Goal: Task Accomplishment & Management: Use online tool/utility

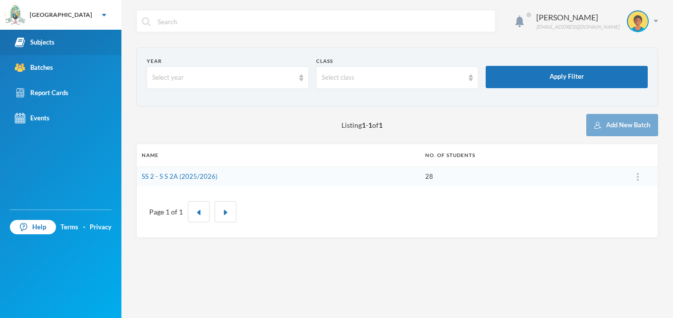
click at [44, 41] on div "Subjects" at bounding box center [35, 42] width 40 height 10
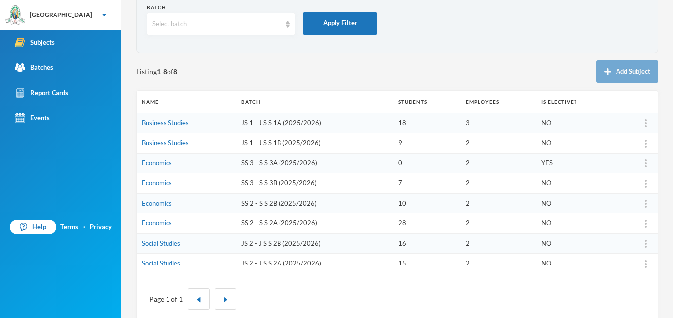
scroll to position [52, 0]
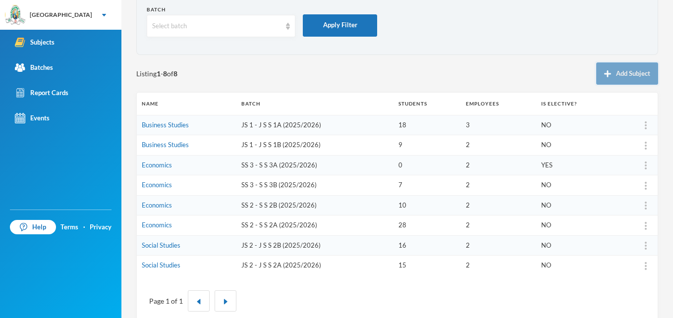
click at [627, 76] on button "Add Subject" at bounding box center [627, 73] width 62 height 22
click at [611, 77] on button "Add Subject" at bounding box center [627, 73] width 62 height 22
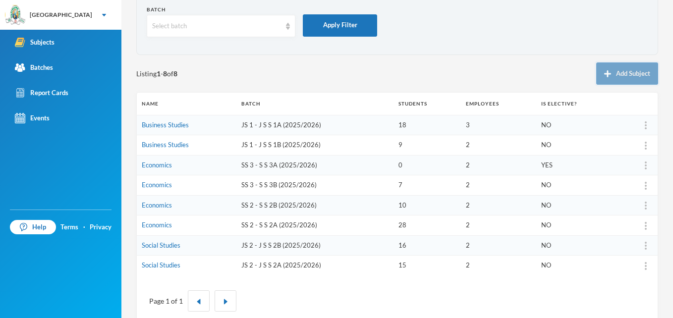
click at [625, 79] on button "Add Subject" at bounding box center [627, 73] width 62 height 22
click at [596, 72] on button "Add Subject" at bounding box center [627, 73] width 62 height 22
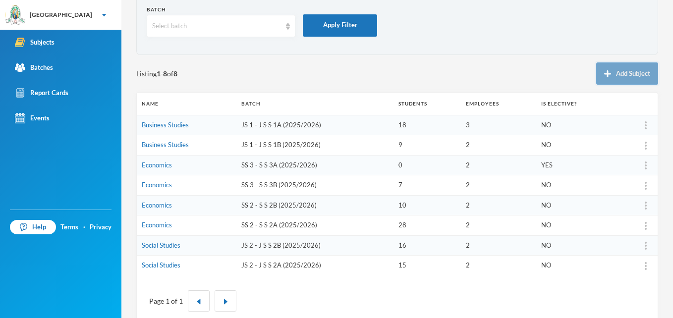
click at [596, 72] on button "Add Subject" at bounding box center [627, 73] width 62 height 22
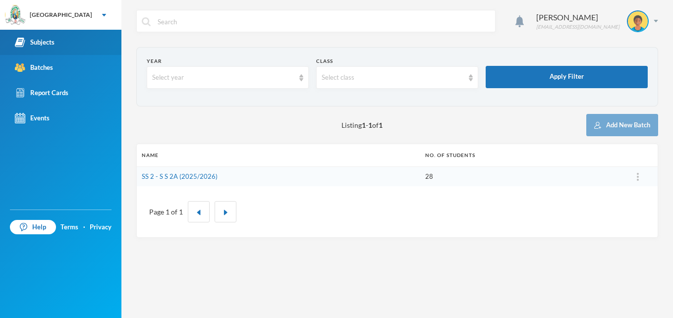
click at [39, 38] on div "Subjects" at bounding box center [35, 42] width 40 height 10
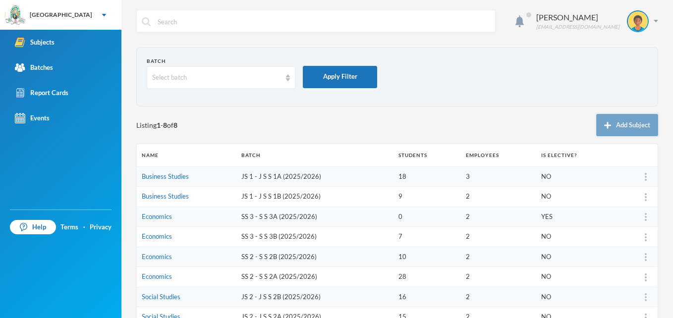
click at [615, 122] on button "Add Subject" at bounding box center [627, 125] width 62 height 22
click at [653, 21] on img at bounding box center [655, 21] width 4 height 2
click at [493, 78] on form "Batch Select batch Apply Filter" at bounding box center [397, 76] width 501 height 39
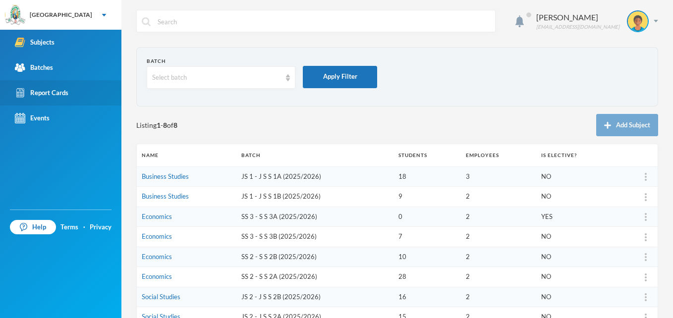
click at [45, 92] on div "Report Cards" at bounding box center [42, 93] width 54 height 10
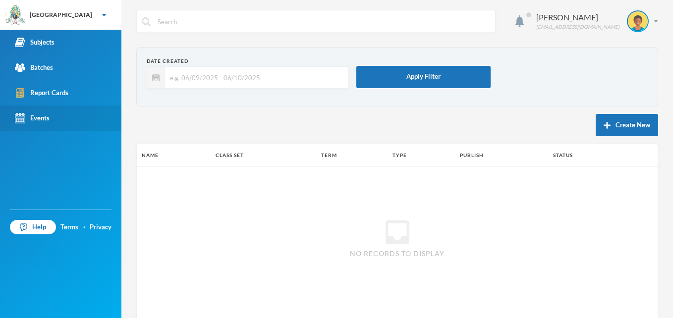
click at [42, 115] on div "Events" at bounding box center [32, 118] width 35 height 10
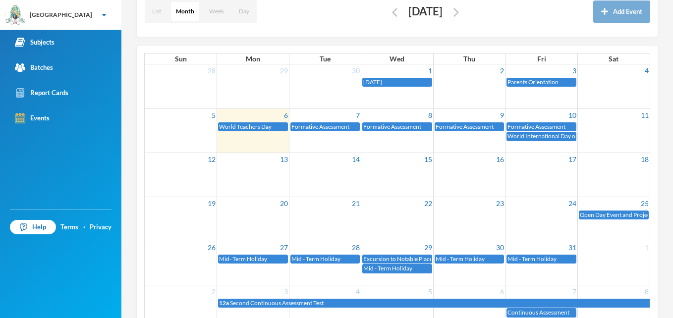
scroll to position [115, 0]
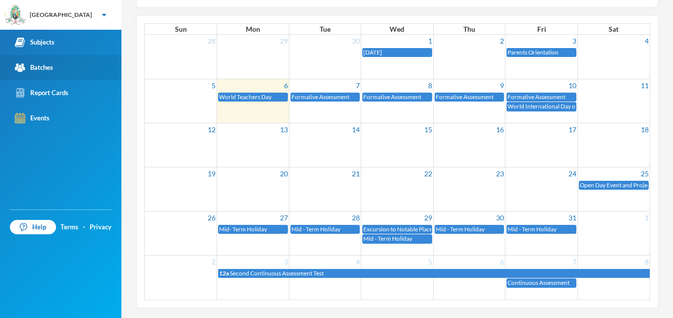
click at [43, 64] on div "Batches" at bounding box center [34, 67] width 38 height 10
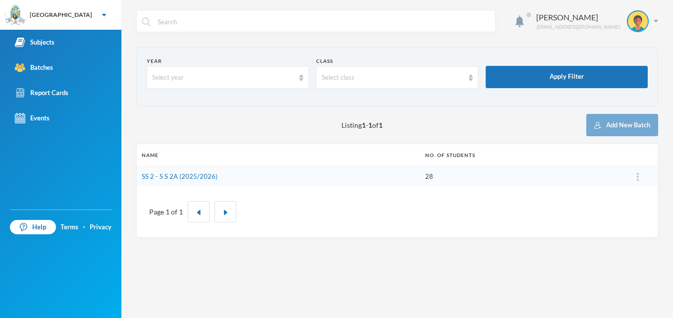
click at [174, 182] on td "SS 2 - S S 2A (2025/2026)" at bounding box center [278, 176] width 283 height 20
click at [181, 174] on link "SS 2 - S S 2A (2025/2026)" at bounding box center [180, 176] width 76 height 8
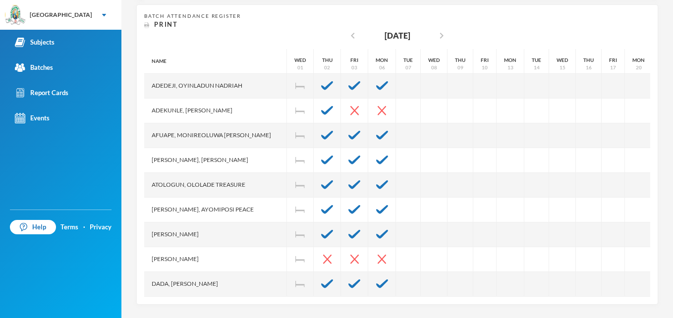
scroll to position [194, 0]
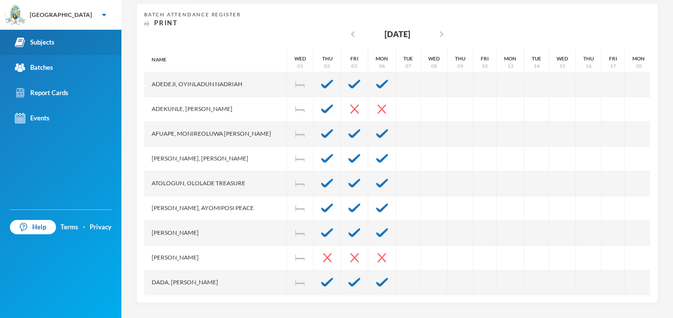
click at [34, 48] on link "Subjects" at bounding box center [60, 42] width 121 height 25
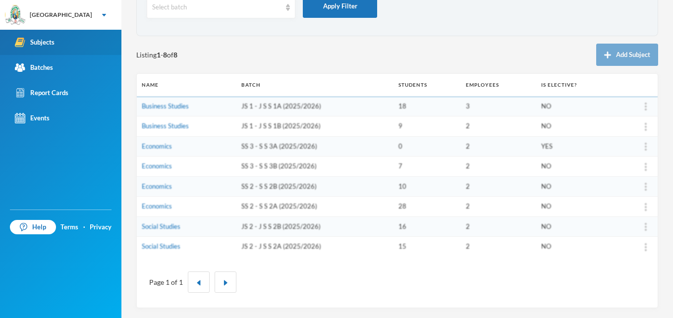
scroll to position [70, 0]
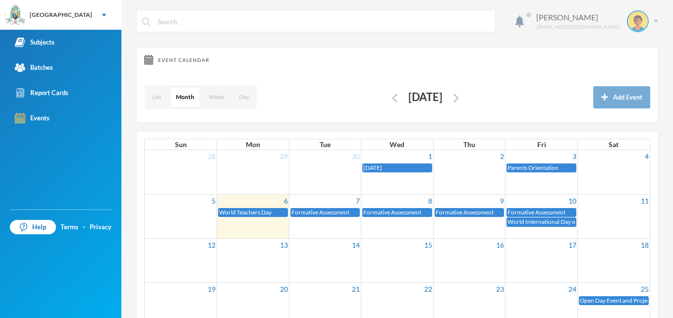
click at [648, 18] on div "Ashaolu Korede [EMAIL_ADDRESS][DOMAIN_NAME]" at bounding box center [593, 21] width 129 height 22
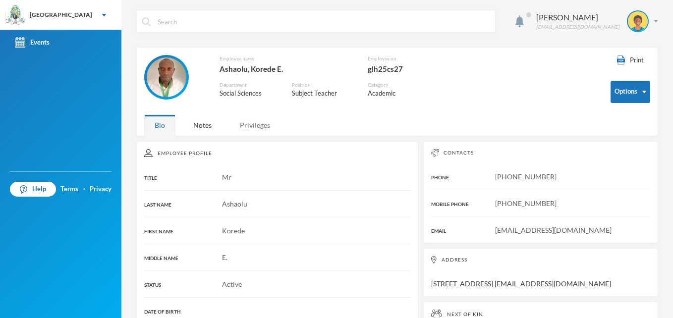
click at [247, 127] on div "Privileges" at bounding box center [254, 124] width 51 height 21
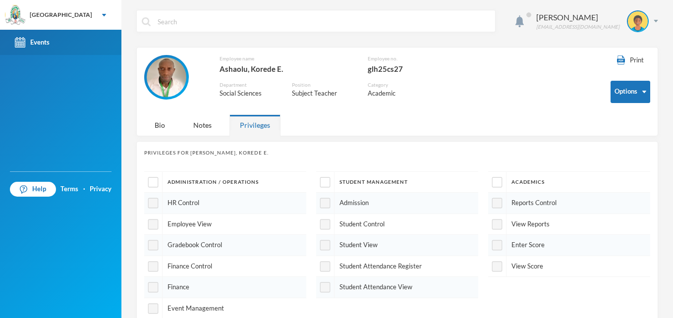
click at [46, 49] on link "Events" at bounding box center [60, 42] width 121 height 25
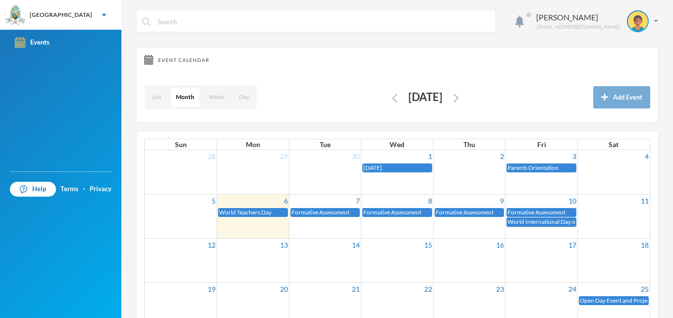
click at [19, 68] on div "Events" at bounding box center [60, 101] width 121 height 142
click at [646, 23] on div "Ashaolu Korede [EMAIL_ADDRESS][DOMAIN_NAME]" at bounding box center [593, 21] width 129 height 22
click at [621, 51] on div "My Profile" at bounding box center [623, 49] width 45 height 10
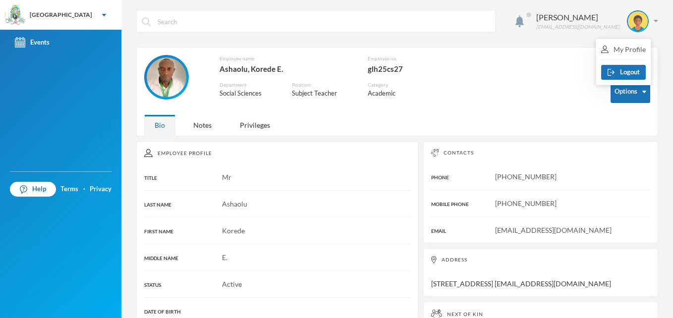
click at [25, 106] on div "Events" at bounding box center [60, 101] width 121 height 142
click at [102, 15] on img at bounding box center [104, 15] width 4 height 2
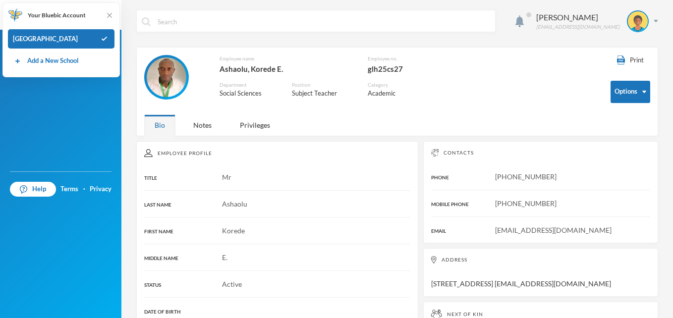
click at [49, 102] on div "Events" at bounding box center [60, 101] width 121 height 142
click at [51, 97] on div "Events" at bounding box center [60, 101] width 121 height 142
click at [53, 18] on span "Your Bluebic Account" at bounding box center [57, 15] width 58 height 9
click at [245, 36] on div "Ashaolu Korede [EMAIL_ADDRESS][DOMAIN_NAME]" at bounding box center [397, 28] width 522 height 37
click at [570, 116] on div "Print Options Employee name Ashaolu, Korede E. Employee no. glh25cs27 Departmen…" at bounding box center [397, 91] width 522 height 89
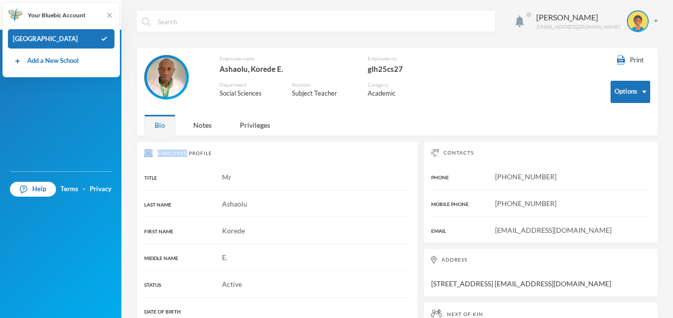
click at [570, 116] on div "Print Options Employee name Ashaolu, Korede E. Employee no. glh25cs27 Departmen…" at bounding box center [397, 91] width 522 height 89
click at [659, 289] on div "Ashaolu Korede korede.ashaolu@greenlandhall.org Print Options Employee name Ash…" at bounding box center [396, 159] width 551 height 318
click at [653, 20] on img at bounding box center [655, 21] width 4 height 2
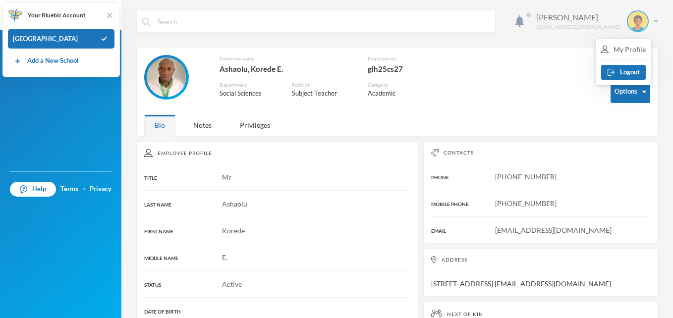
click at [532, 30] on div "Ashaolu Korede [EMAIL_ADDRESS][DOMAIN_NAME]" at bounding box center [593, 21] width 129 height 22
click at [646, 18] on div "Ashaolu Korede [EMAIL_ADDRESS][DOMAIN_NAME]" at bounding box center [593, 21] width 129 height 22
click at [623, 52] on div "My Profile" at bounding box center [623, 49] width 45 height 10
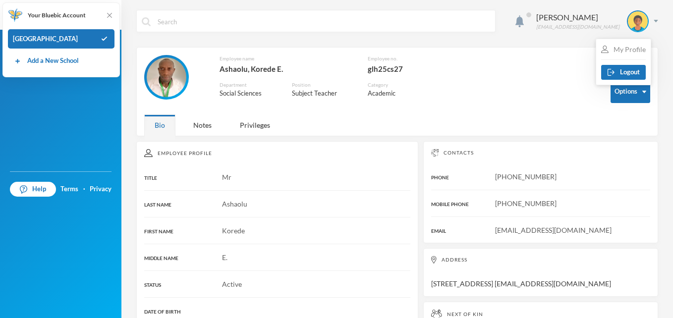
click at [623, 52] on div "My Profile" at bounding box center [623, 49] width 45 height 10
click at [526, 35] on div "Ashaolu Korede [EMAIL_ADDRESS][DOMAIN_NAME]" at bounding box center [397, 28] width 522 height 37
click at [258, 25] on input "text" at bounding box center [323, 21] width 333 height 22
type input "A"
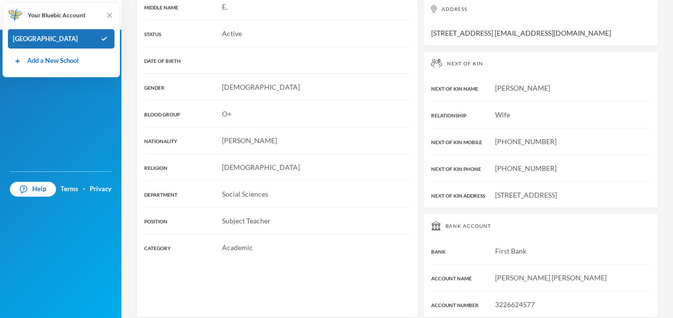
scroll to position [271, 0]
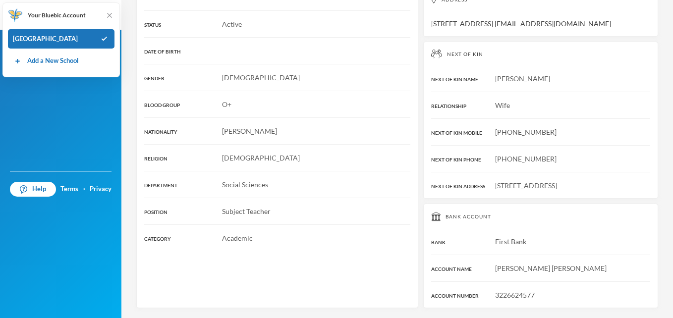
click at [38, 105] on div "Events" at bounding box center [60, 101] width 121 height 142
click at [107, 15] on img at bounding box center [110, 15] width 10 height 10
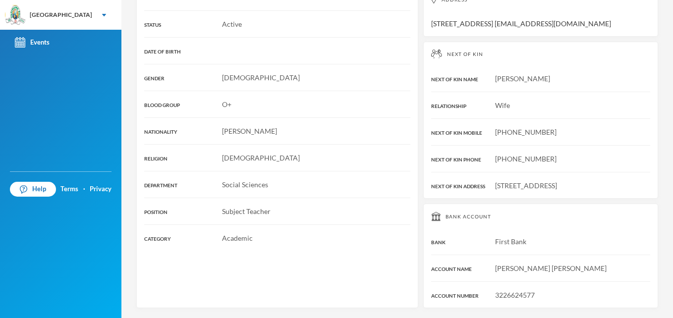
scroll to position [0, 0]
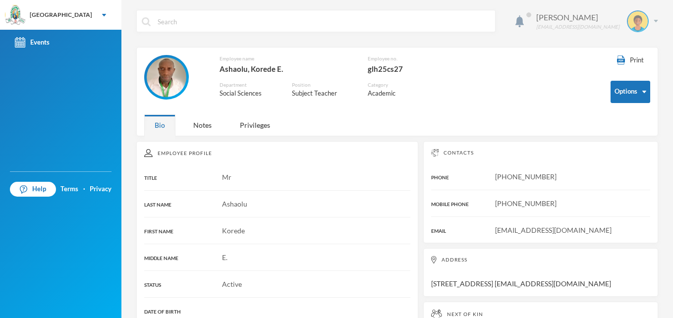
click at [648, 23] on div "Ashaolu Korede [EMAIL_ADDRESS][DOMAIN_NAME]" at bounding box center [593, 21] width 129 height 22
click at [560, 17] on div "[PERSON_NAME]" at bounding box center [577, 17] width 83 height 12
click at [583, 26] on div "[EMAIL_ADDRESS][DOMAIN_NAME]" at bounding box center [577, 26] width 83 height 7
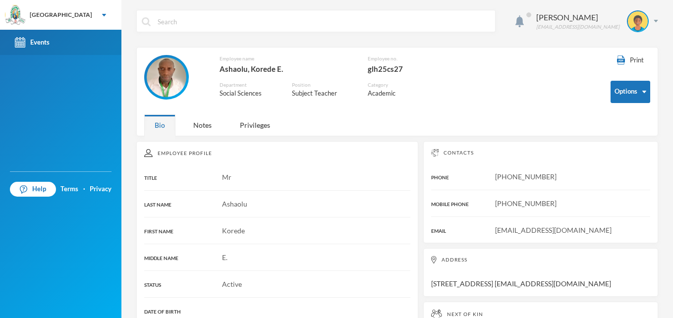
click at [47, 47] on div "Events" at bounding box center [32, 42] width 35 height 10
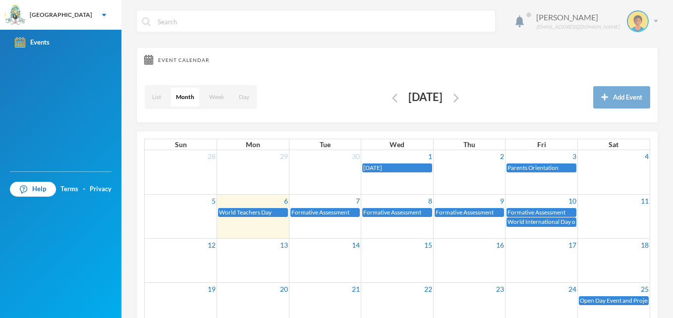
click at [643, 22] on div "Ashaolu Korede [EMAIL_ADDRESS][DOMAIN_NAME]" at bounding box center [593, 21] width 129 height 22
click at [631, 48] on div "My Profile" at bounding box center [623, 49] width 45 height 10
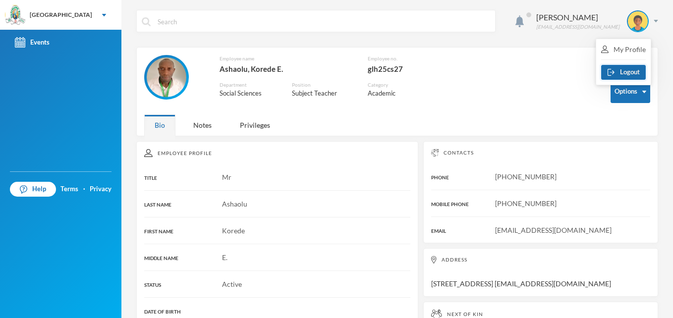
click at [630, 68] on button "Logout" at bounding box center [623, 72] width 45 height 15
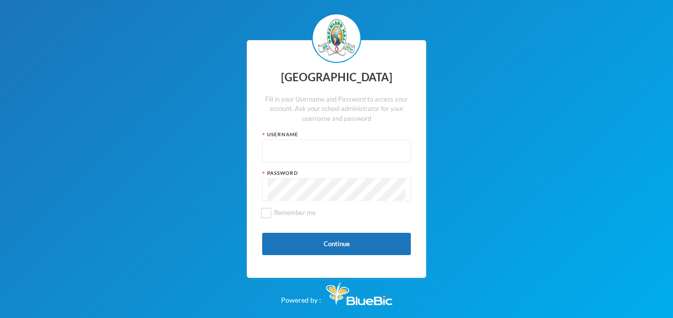
type input "glh25cs27"
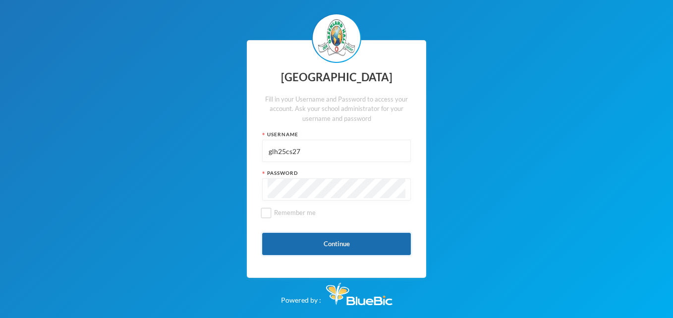
click at [379, 239] on button "Continue" at bounding box center [336, 244] width 149 height 22
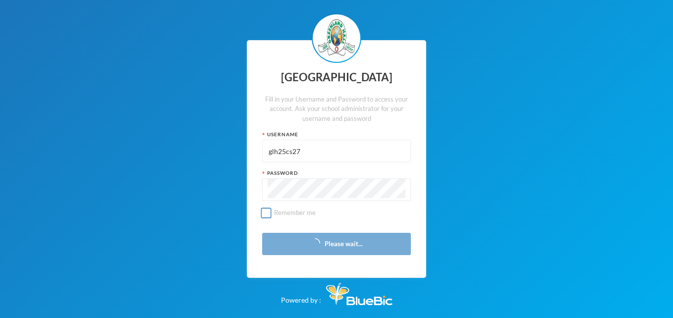
click at [266, 213] on input "Remember me" at bounding box center [266, 213] width 10 height 10
checkbox input "true"
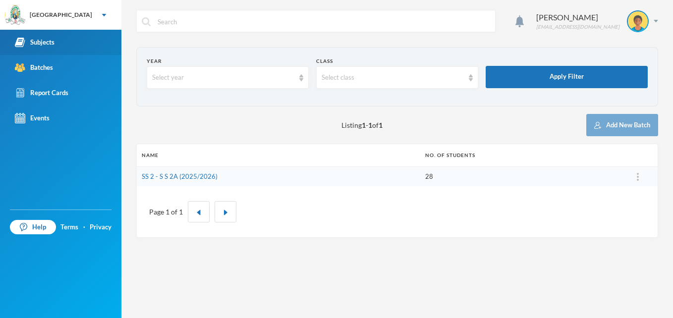
click at [42, 40] on div "Subjects" at bounding box center [35, 42] width 40 height 10
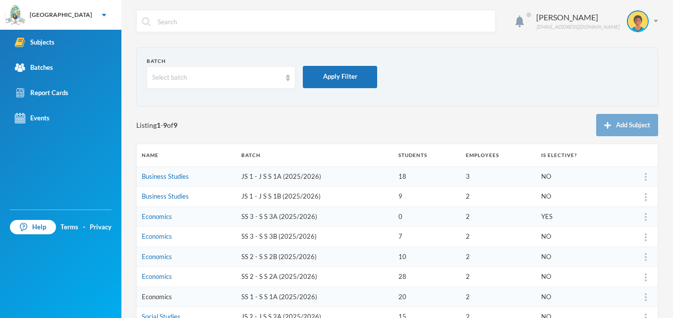
click at [158, 295] on link "Economics" at bounding box center [157, 297] width 30 height 8
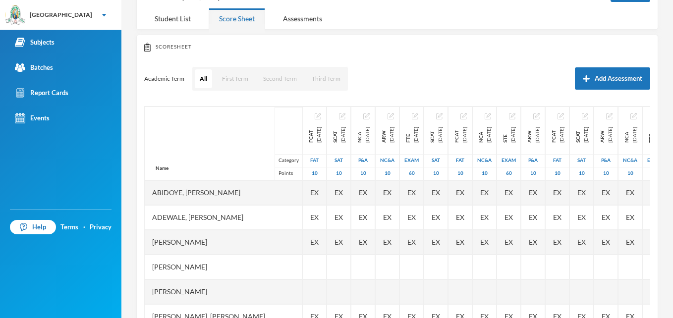
scroll to position [74, 0]
click at [233, 84] on button "First Term" at bounding box center [235, 79] width 36 height 19
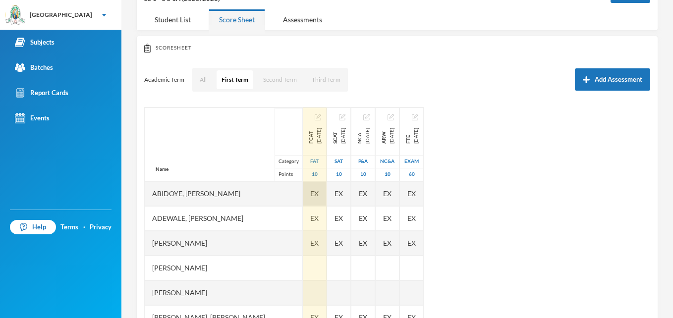
click at [326, 199] on div "EX" at bounding box center [315, 193] width 24 height 25
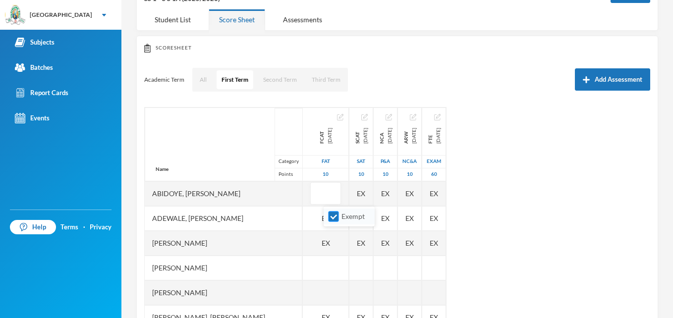
click at [338, 218] on input "Exempt" at bounding box center [333, 217] width 10 height 10
checkbox input "false"
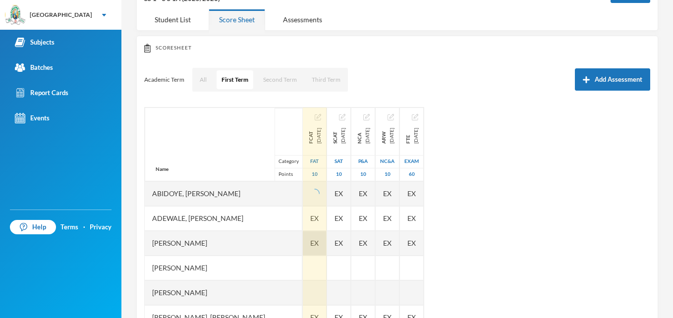
click at [326, 249] on div "EX" at bounding box center [315, 243] width 24 height 25
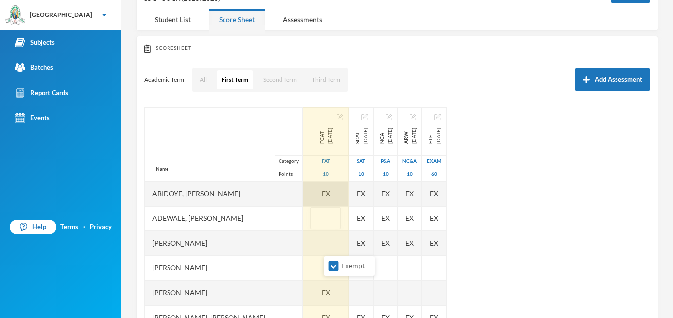
drag, startPoint x: 332, startPoint y: 265, endPoint x: 342, endPoint y: 215, distance: 50.5
click at [342, 215] on body "Greenland Hall Your Bluebic Account Greenland Hall Add a New School Subjects Ba…" at bounding box center [336, 159] width 673 height 318
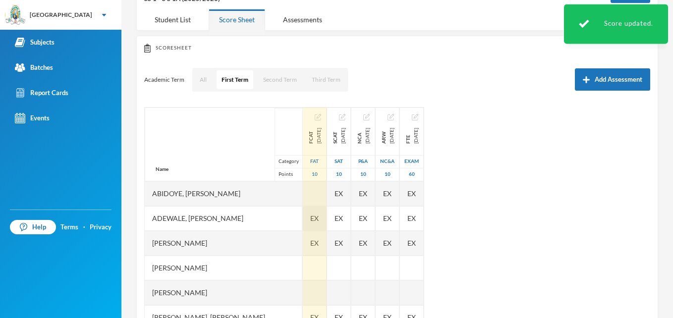
click at [326, 215] on div "EX" at bounding box center [315, 218] width 24 height 25
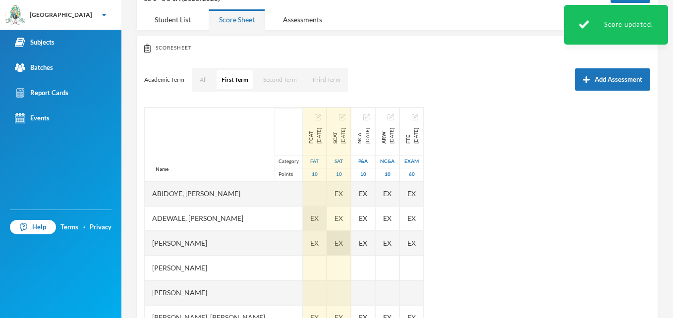
drag, startPoint x: 364, startPoint y: 241, endPoint x: 376, endPoint y: 246, distance: 12.7
click at [351, 246] on div "EX" at bounding box center [339, 243] width 24 height 25
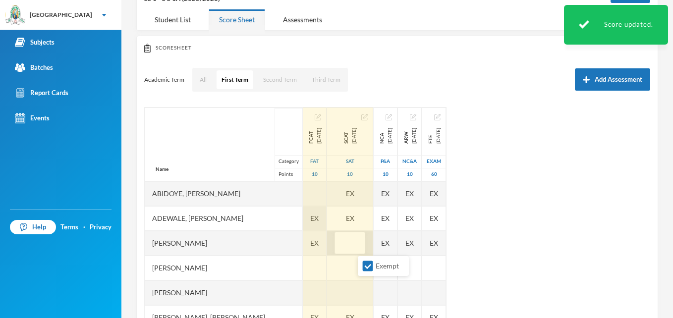
click at [360, 246] on input "text" at bounding box center [350, 243] width 20 height 22
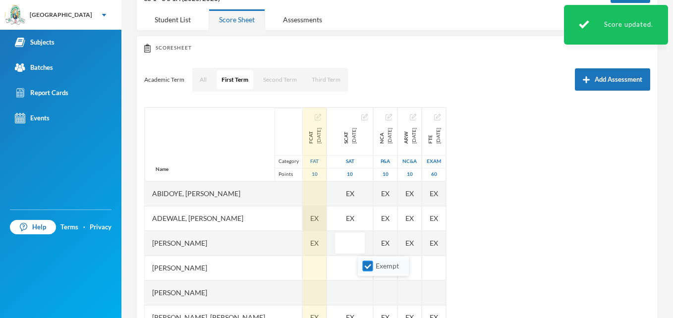
click at [363, 266] on input "Exempt" at bounding box center [368, 266] width 10 height 10
checkbox input "false"
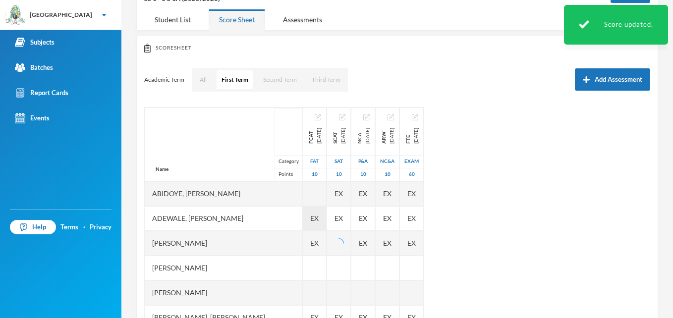
drag, startPoint x: 328, startPoint y: 236, endPoint x: 331, endPoint y: 213, distance: 23.5
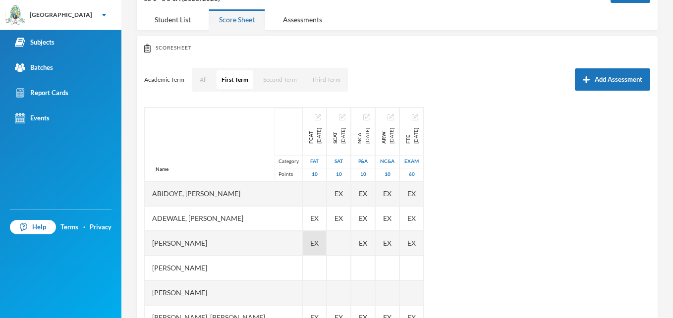
drag, startPoint x: 330, startPoint y: 246, endPoint x: 335, endPoint y: 243, distance: 5.8
click at [319, 243] on span "EX" at bounding box center [314, 243] width 8 height 10
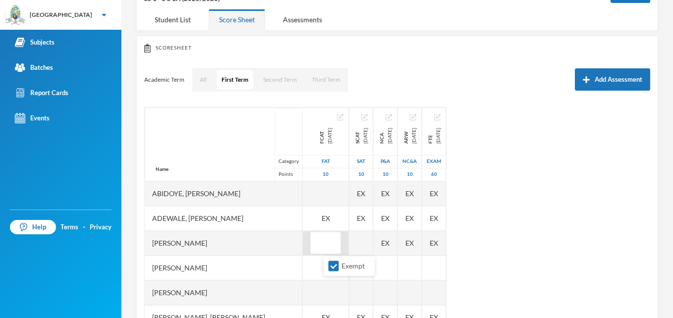
click at [335, 243] on input "text" at bounding box center [326, 243] width 20 height 22
click at [333, 266] on input "Exempt" at bounding box center [333, 266] width 10 height 10
click at [335, 262] on input "Exempt" at bounding box center [333, 266] width 10 height 10
checkbox input "false"
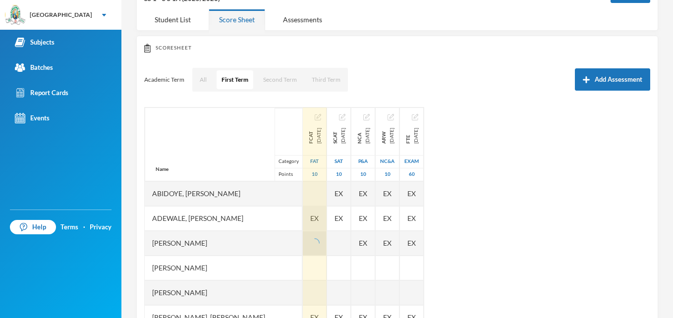
click at [326, 212] on div "EX" at bounding box center [315, 218] width 24 height 25
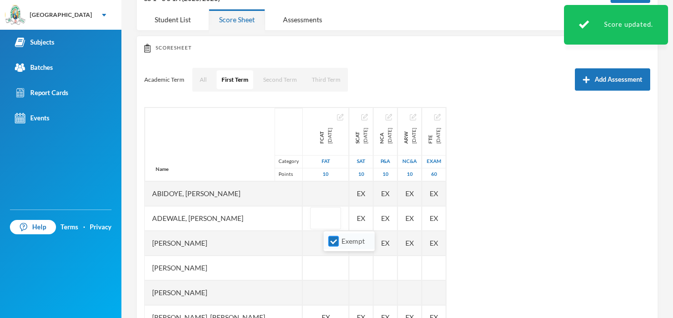
click at [333, 241] on input "Exempt" at bounding box center [333, 241] width 10 height 10
checkbox input "false"
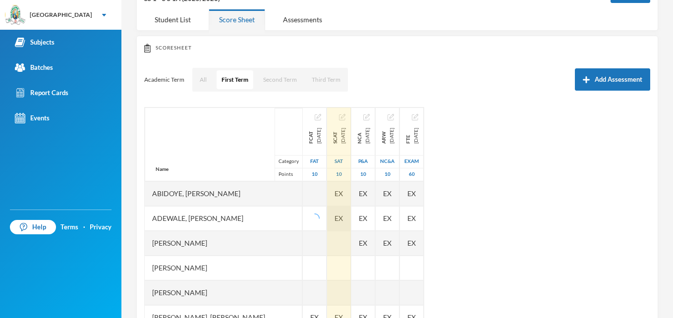
drag, startPoint x: 380, startPoint y: 194, endPoint x: 361, endPoint y: 220, distance: 32.6
click at [351, 220] on div "EX" at bounding box center [339, 218] width 24 height 25
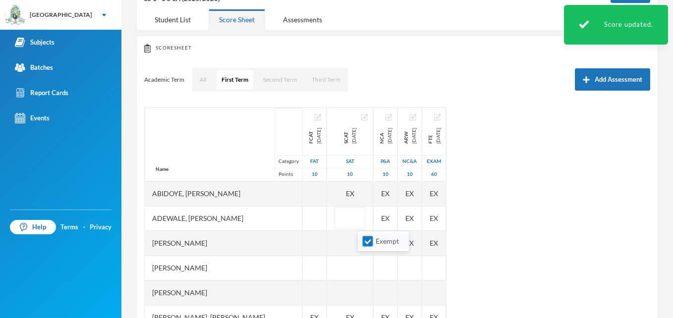
click at [364, 244] on input "Exempt" at bounding box center [368, 241] width 10 height 10
checkbox input "false"
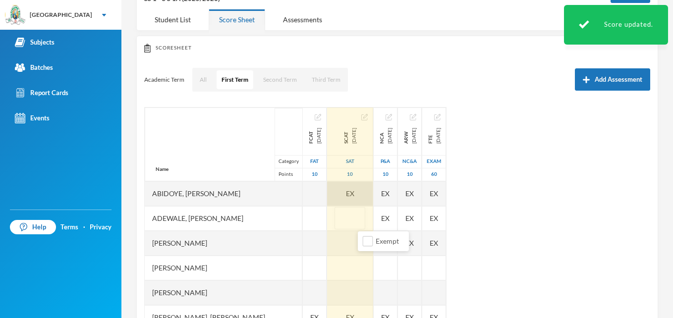
click at [373, 186] on div "EX" at bounding box center [350, 193] width 46 height 25
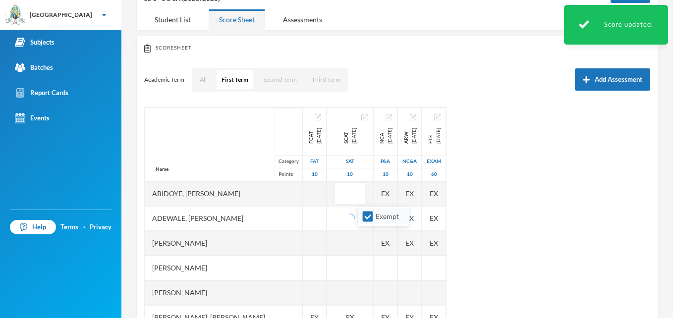
click at [361, 220] on li "Exempt" at bounding box center [383, 217] width 51 height 16
click at [367, 215] on input "Exempt" at bounding box center [368, 217] width 10 height 10
checkbox input "false"
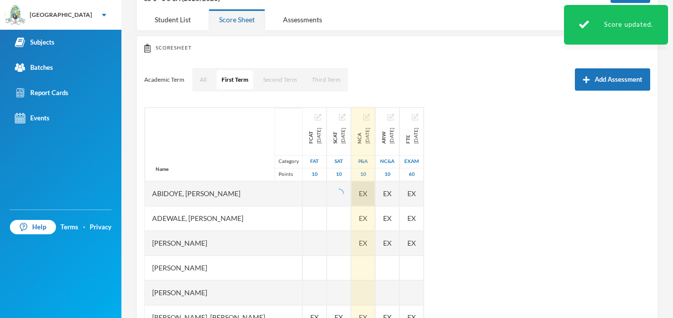
click at [375, 189] on div "EX" at bounding box center [363, 193] width 24 height 25
click at [367, 239] on span "EX" at bounding box center [363, 243] width 8 height 10
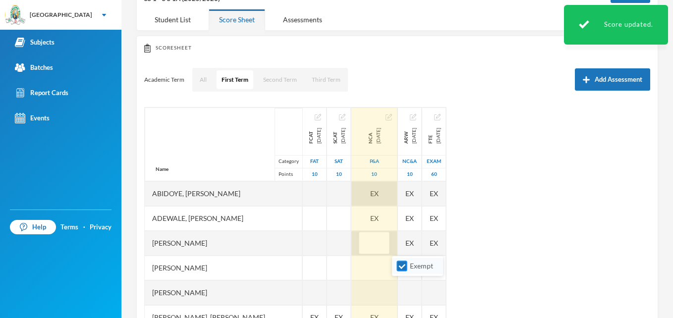
click at [399, 264] on input "Exempt" at bounding box center [402, 266] width 10 height 10
checkbox input "false"
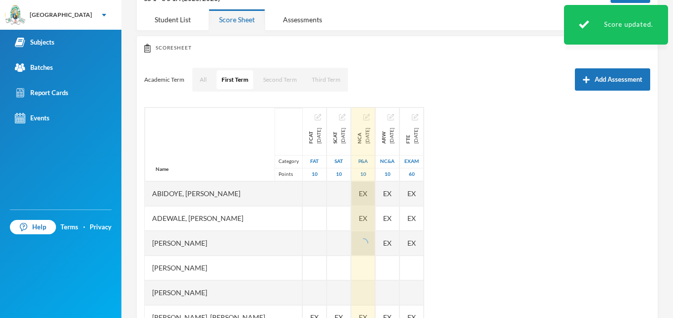
click at [375, 217] on div "EX" at bounding box center [363, 218] width 24 height 25
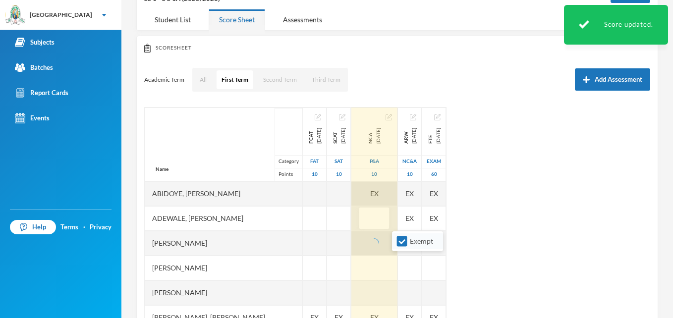
click at [395, 243] on li "Exempt" at bounding box center [417, 241] width 51 height 16
click at [402, 244] on input "Exempt" at bounding box center [402, 241] width 10 height 10
checkbox input "false"
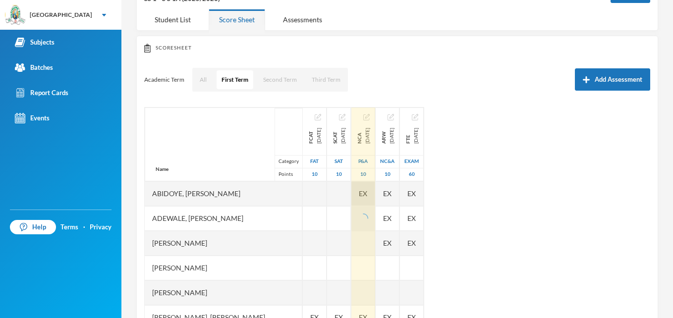
click at [375, 189] on div "EX" at bounding box center [363, 193] width 24 height 25
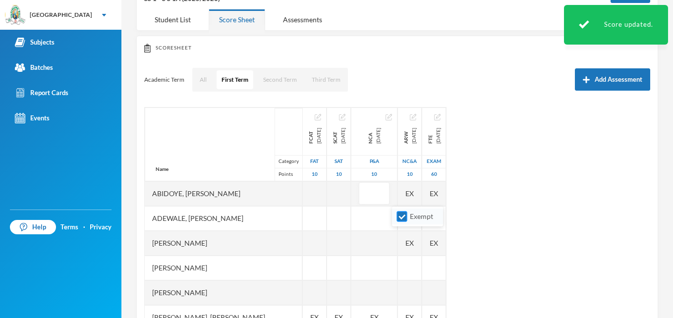
click at [398, 216] on input "Exempt" at bounding box center [402, 217] width 10 height 10
checkbox input "false"
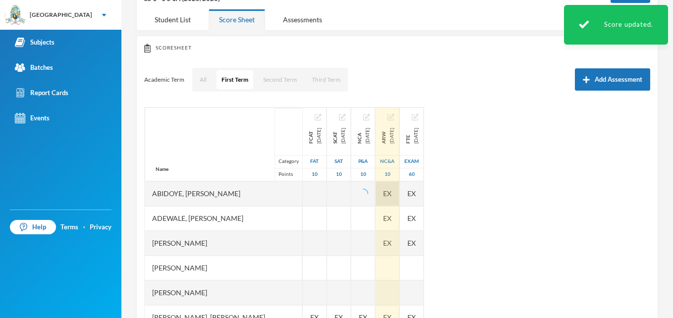
click at [399, 191] on div "EX" at bounding box center [388, 193] width 24 height 25
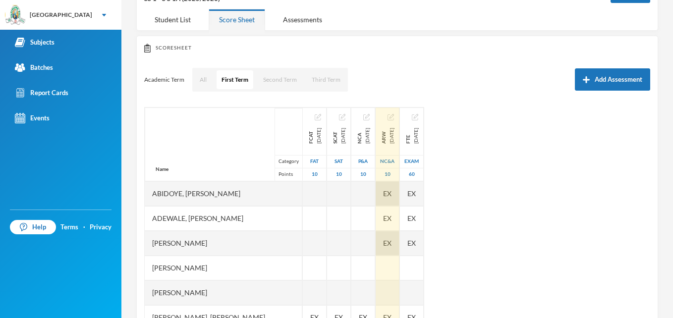
click at [391, 248] on span "EX" at bounding box center [387, 243] width 8 height 10
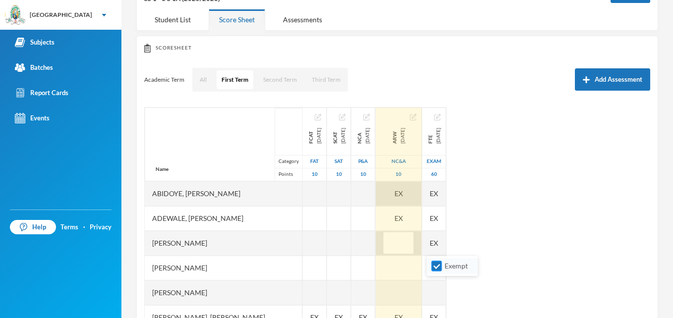
click at [433, 269] on input "Exempt" at bounding box center [437, 266] width 10 height 10
checkbox input "false"
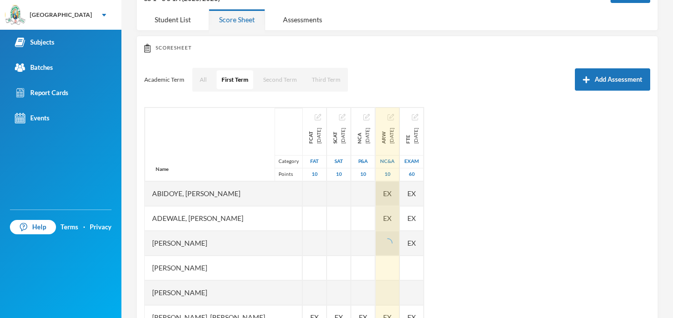
click at [399, 211] on div "EX" at bounding box center [388, 218] width 24 height 25
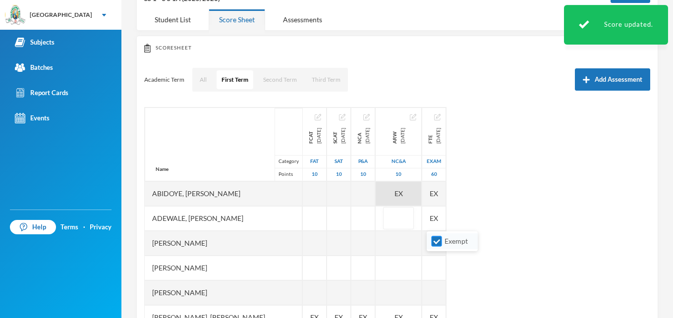
click at [437, 245] on input "Exempt" at bounding box center [437, 241] width 10 height 10
checkbox input "false"
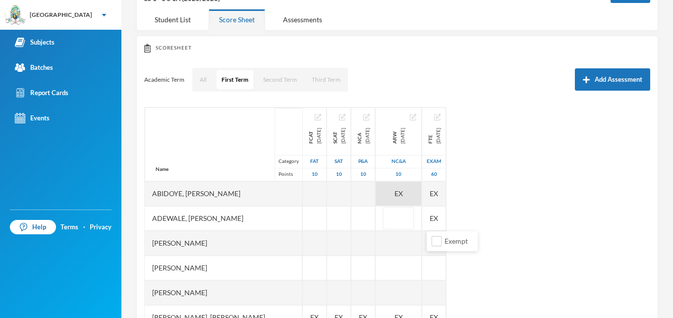
click at [422, 193] on div "EX" at bounding box center [399, 193] width 46 height 25
click at [432, 221] on input "Exempt" at bounding box center [437, 217] width 10 height 10
checkbox input "false"
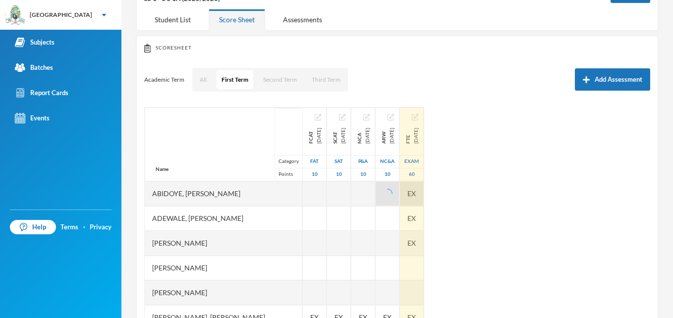
click at [424, 188] on div "EX" at bounding box center [412, 193] width 24 height 25
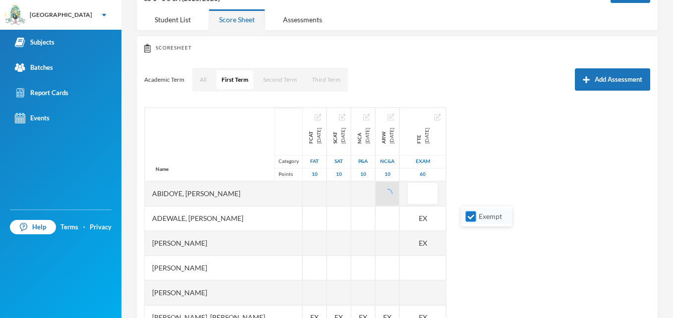
click at [471, 215] on input "Exempt" at bounding box center [471, 217] width 10 height 10
checkbox input "false"
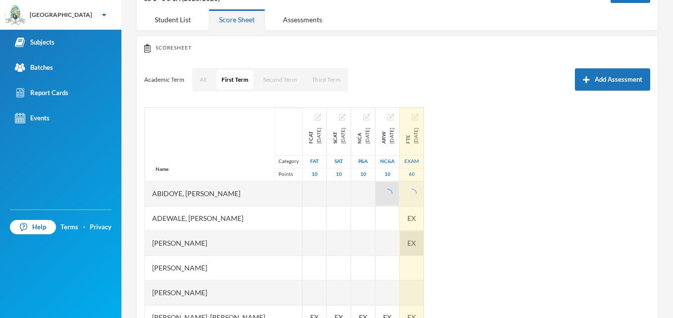
drag, startPoint x: 545, startPoint y: 224, endPoint x: 466, endPoint y: 246, distance: 81.7
click at [466, 246] on div "Name Category Points Abidoye, Oyindamola Deborah Adewale, Farhan Adeyemi Ajijol…" at bounding box center [397, 231] width 506 height 248
click at [416, 246] on span "EX" at bounding box center [411, 243] width 8 height 10
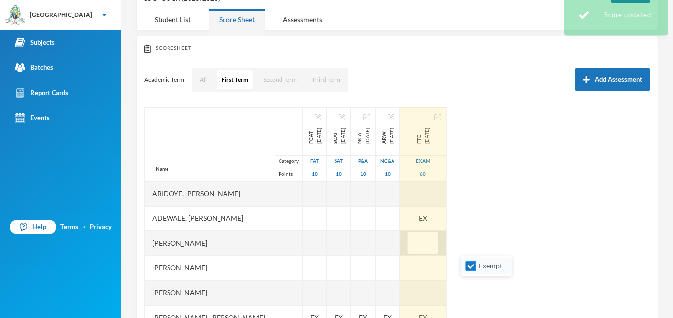
click at [469, 266] on input "Exempt" at bounding box center [471, 266] width 10 height 10
checkbox input "false"
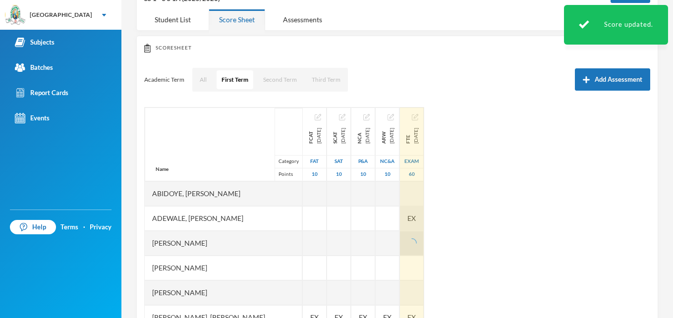
click at [424, 214] on div "EX" at bounding box center [412, 218] width 24 height 25
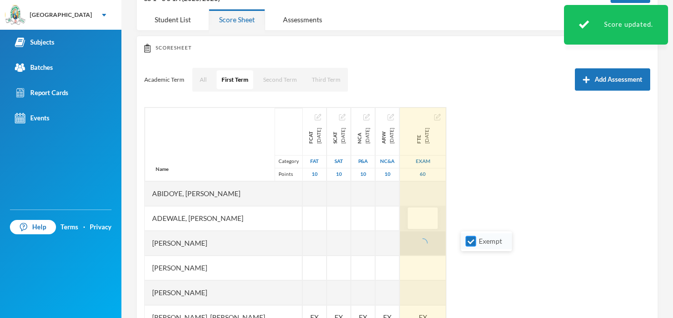
click at [467, 238] on input "Exempt" at bounding box center [471, 241] width 10 height 10
checkbox input "false"
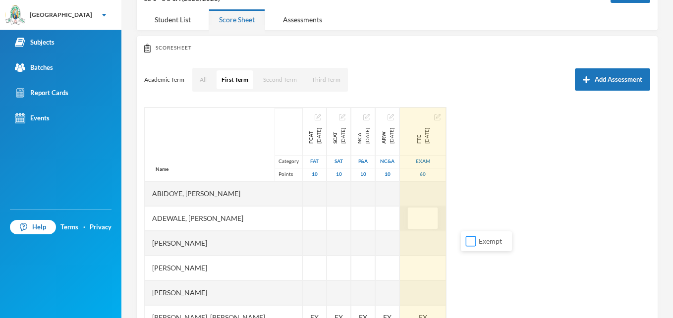
scroll to position [216, 0]
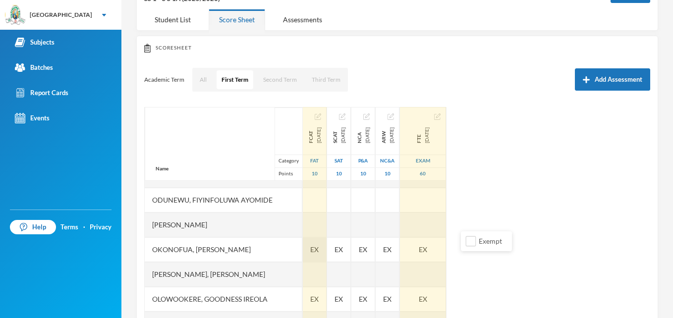
click at [319, 254] on span "EX" at bounding box center [314, 249] width 8 height 10
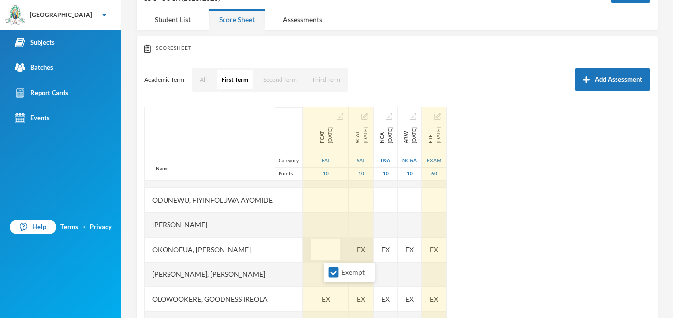
click at [385, 250] on div "Name Category Points Abidoye, Oyindamola Deborah Adewale, Farhan Adeyemi Ajijol…" at bounding box center [397, 231] width 506 height 248
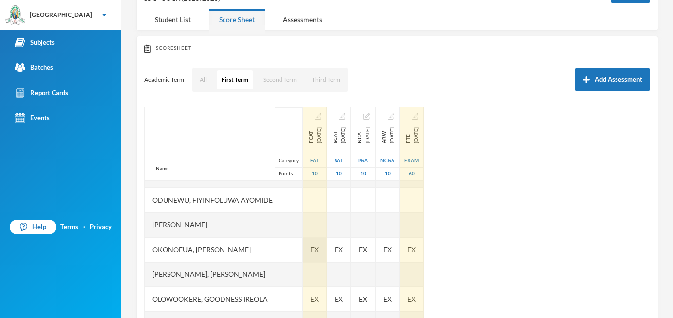
click at [326, 252] on div "EX" at bounding box center [315, 249] width 24 height 25
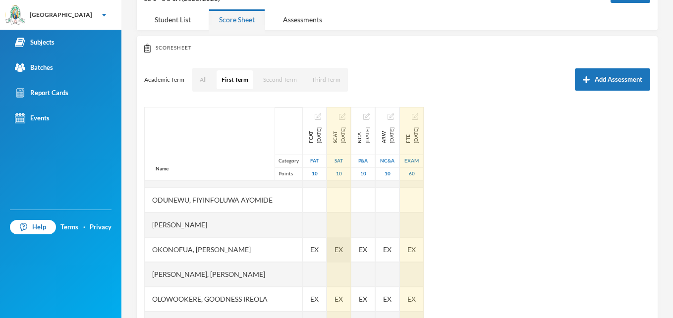
click at [351, 255] on div "EX" at bounding box center [339, 249] width 24 height 25
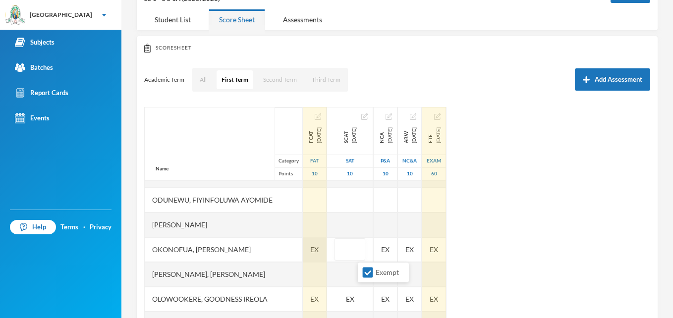
click at [319, 252] on span "EX" at bounding box center [314, 249] width 8 height 10
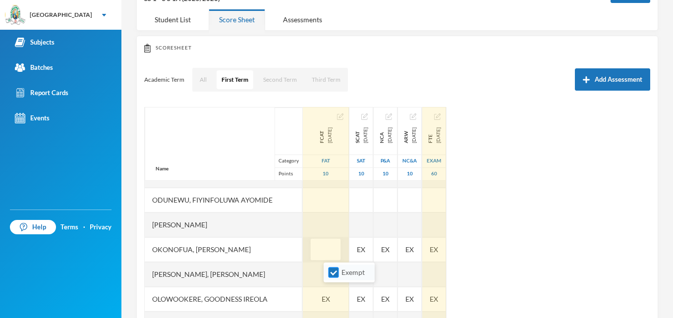
click at [338, 274] on input "Exempt" at bounding box center [333, 273] width 10 height 10
checkbox input "false"
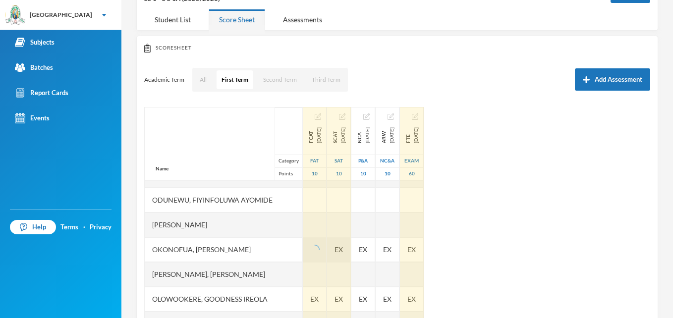
click at [351, 251] on div "EX" at bounding box center [339, 249] width 24 height 25
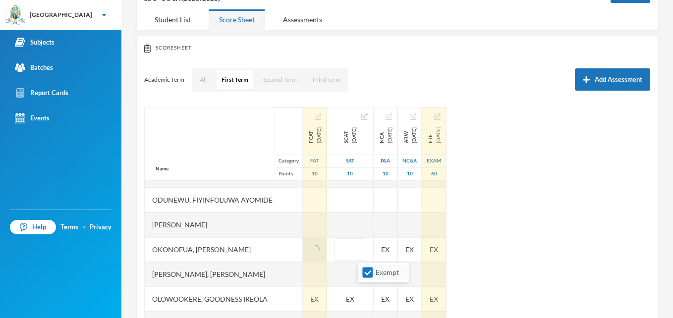
click at [368, 276] on input "Exempt" at bounding box center [368, 273] width 10 height 10
checkbox input "false"
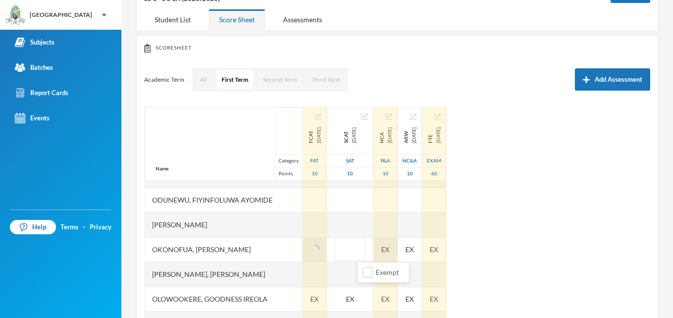
click at [397, 251] on div "EX" at bounding box center [386, 249] width 24 height 25
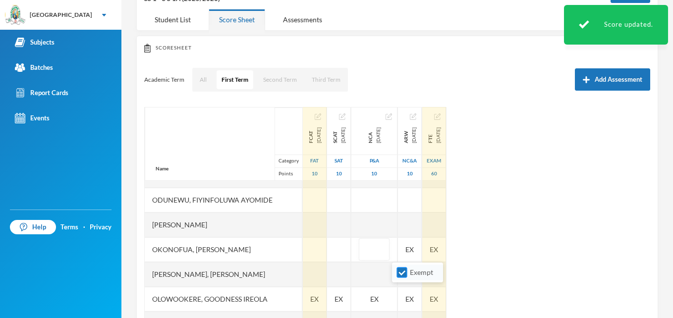
click at [403, 272] on input "Exempt" at bounding box center [402, 273] width 10 height 10
checkbox input "false"
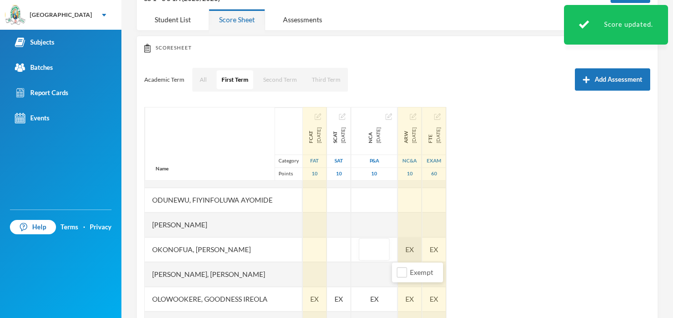
click at [422, 246] on div "EX" at bounding box center [410, 249] width 24 height 25
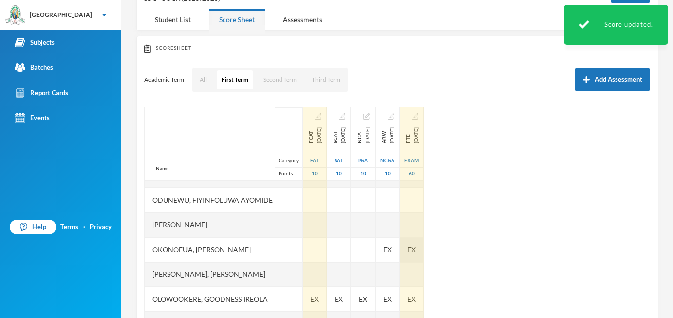
click at [424, 247] on div "EX" at bounding box center [412, 249] width 24 height 25
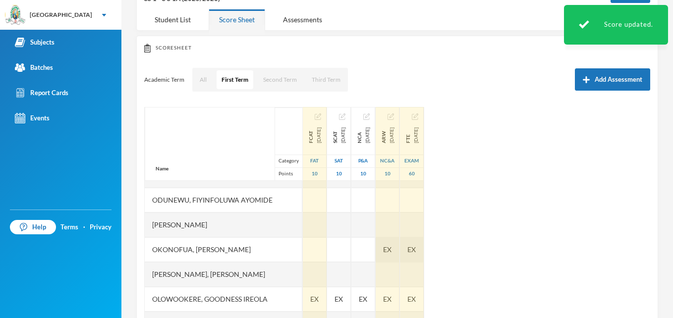
click at [391, 253] on span "EX" at bounding box center [387, 249] width 8 height 10
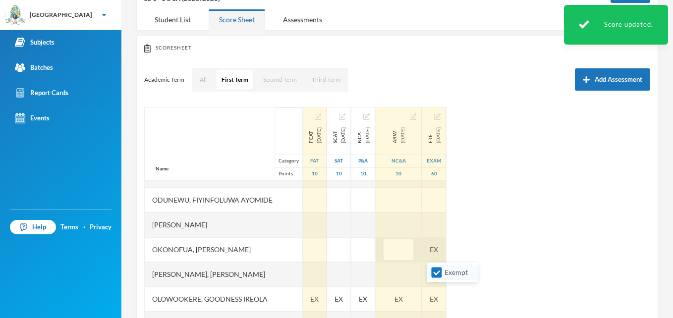
click at [447, 271] on span "Exempt" at bounding box center [455, 272] width 31 height 8
click at [442, 271] on input "Exempt" at bounding box center [437, 273] width 10 height 10
checkbox input "false"
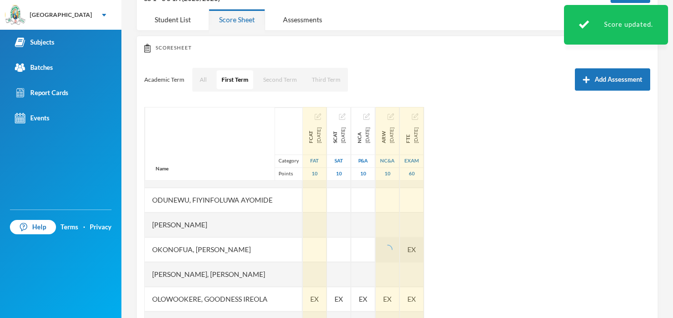
click at [424, 250] on div "EX" at bounding box center [412, 249] width 24 height 25
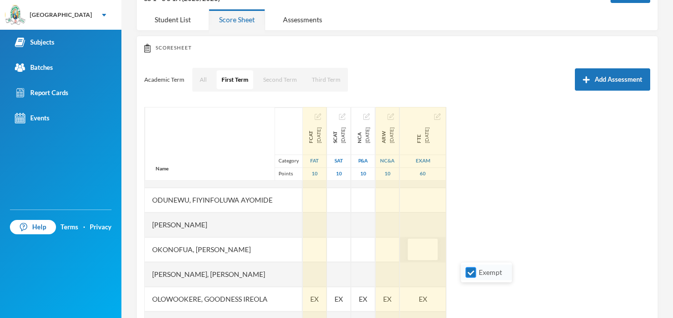
click at [467, 274] on input "Exempt" at bounding box center [471, 273] width 10 height 10
checkbox input "false"
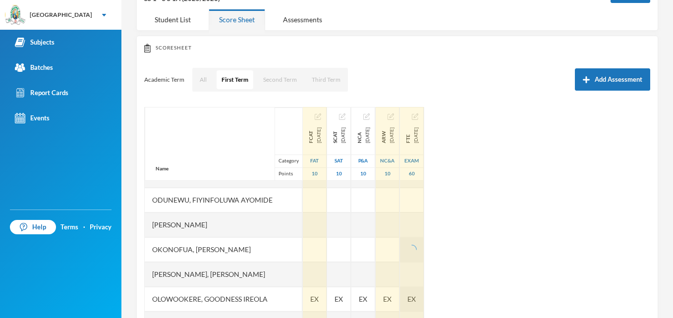
click at [416, 296] on span "EX" at bounding box center [411, 299] width 8 height 10
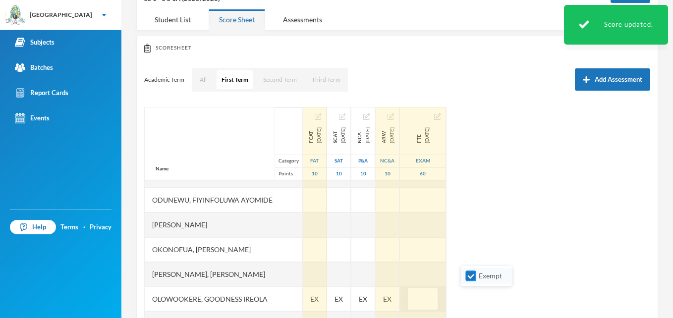
click at [469, 271] on input "Exempt" at bounding box center [471, 276] width 10 height 10
checkbox input "false"
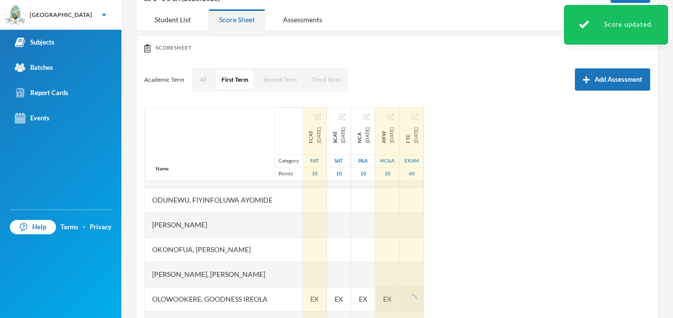
click at [391, 297] on span "EX" at bounding box center [387, 299] width 8 height 10
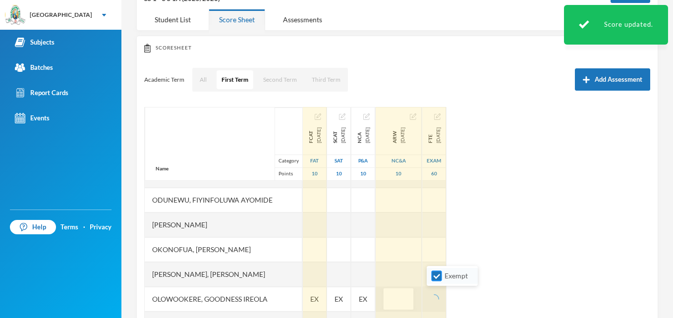
click at [437, 273] on input "Exempt" at bounding box center [437, 276] width 10 height 10
checkbox input "false"
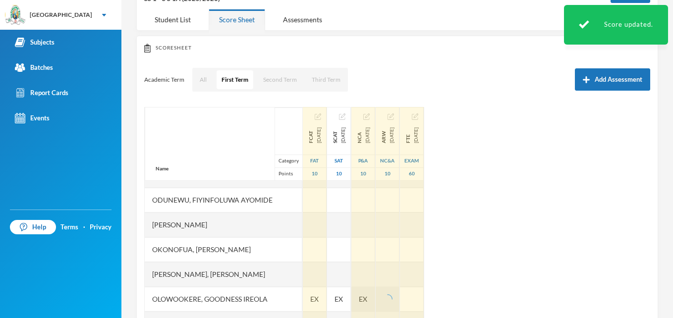
click at [367, 301] on span "EX" at bounding box center [363, 299] width 8 height 10
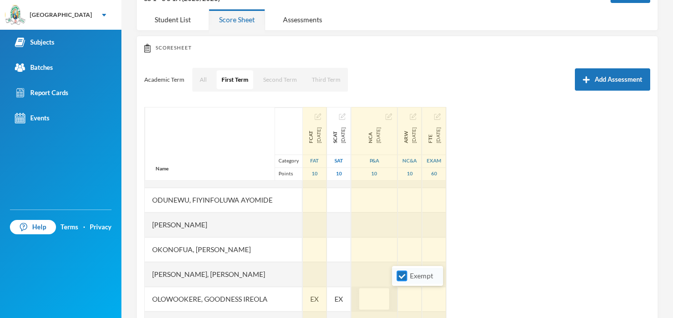
click at [401, 279] on input "Exempt" at bounding box center [402, 276] width 10 height 10
checkbox input "false"
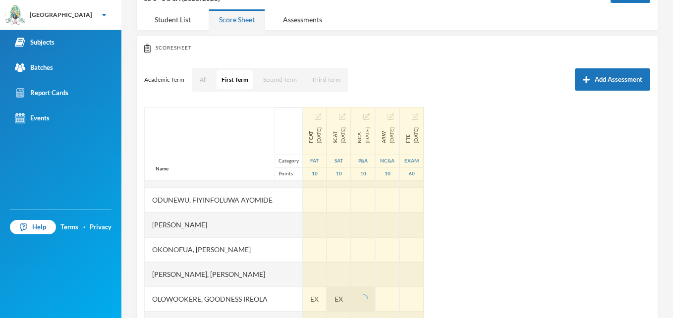
click at [343, 297] on span "EX" at bounding box center [338, 299] width 8 height 10
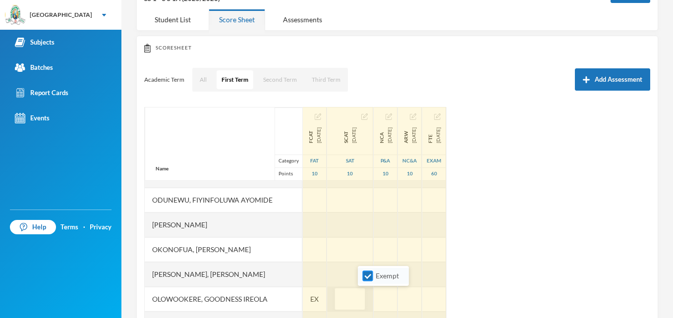
click at [369, 277] on input "Exempt" at bounding box center [368, 276] width 10 height 10
checkbox input "false"
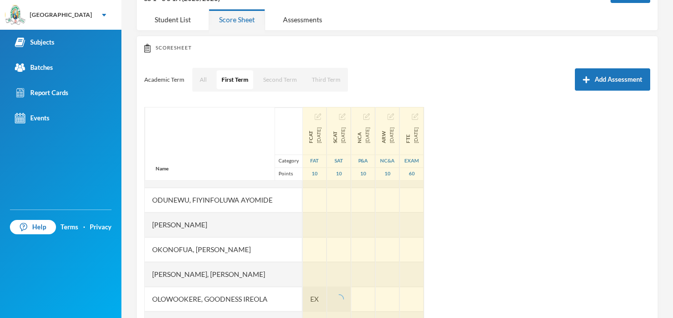
click at [319, 299] on span "EX" at bounding box center [314, 299] width 8 height 10
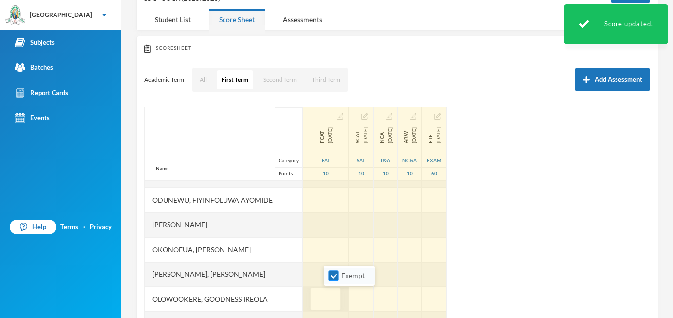
click at [335, 276] on input "Exempt" at bounding box center [333, 276] width 10 height 10
checkbox input "false"
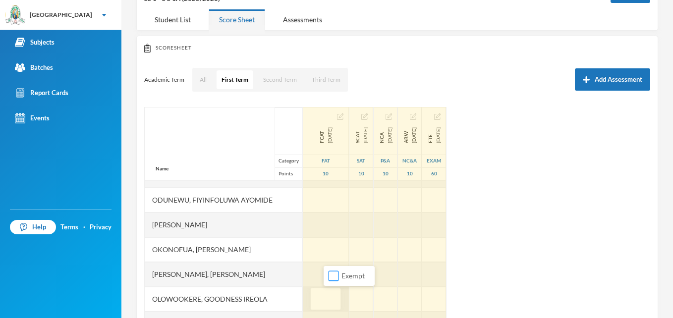
scroll to position [347, 0]
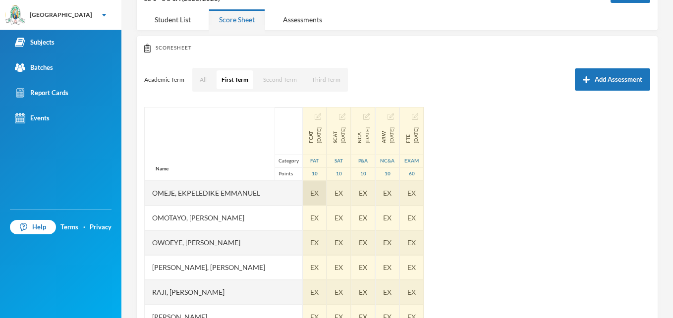
click at [319, 190] on span "EX" at bounding box center [314, 193] width 8 height 10
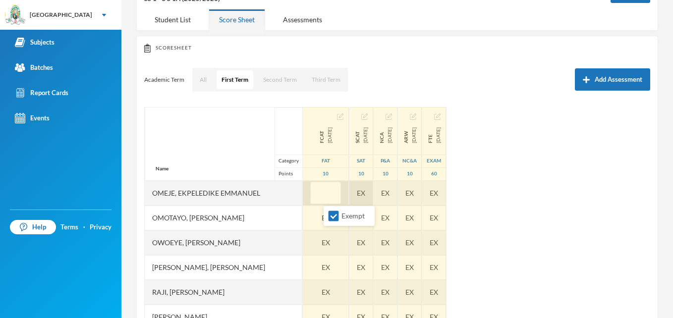
drag, startPoint x: 334, startPoint y: 215, endPoint x: 380, endPoint y: 188, distance: 52.9
click at [380, 188] on body "Greenland Hall Your Bluebic Account Greenland Hall Add a New School Subjects Ba…" at bounding box center [336, 159] width 673 height 318
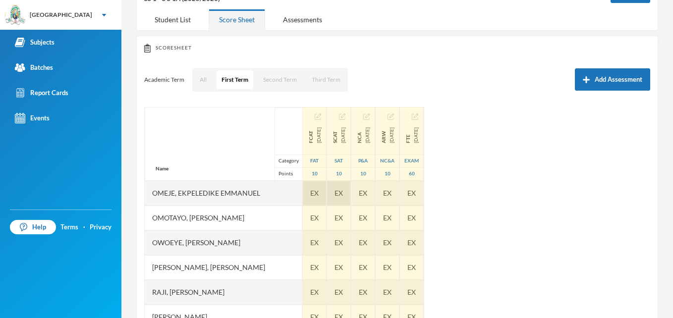
click at [351, 188] on div "EX" at bounding box center [339, 193] width 24 height 25
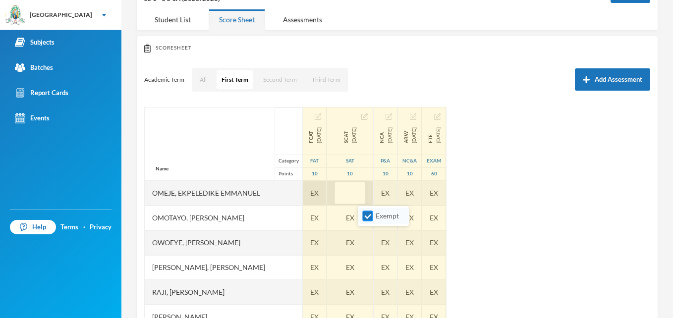
click at [367, 213] on input "Exempt" at bounding box center [368, 216] width 10 height 10
checkbox input "false"
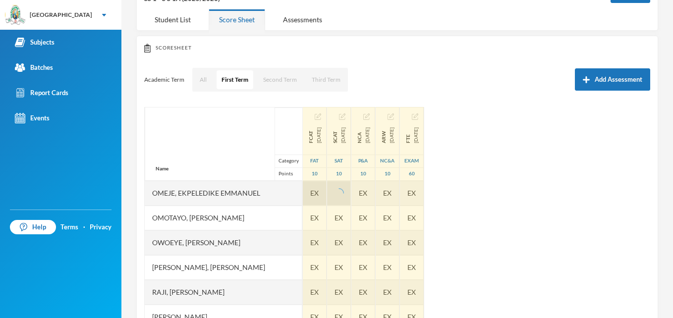
click at [319, 193] on span "EX" at bounding box center [314, 193] width 8 height 10
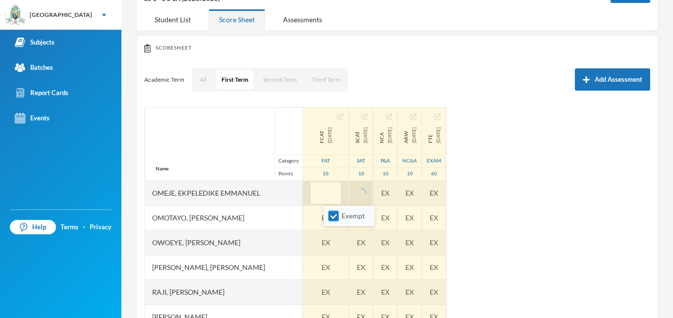
click at [332, 217] on input "Exempt" at bounding box center [333, 216] width 10 height 10
checkbox input "false"
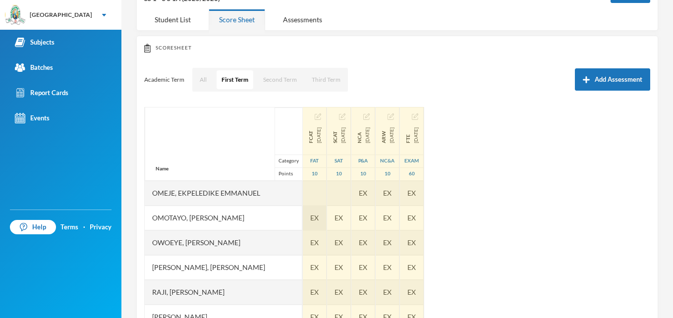
click at [319, 217] on span "EX" at bounding box center [314, 218] width 8 height 10
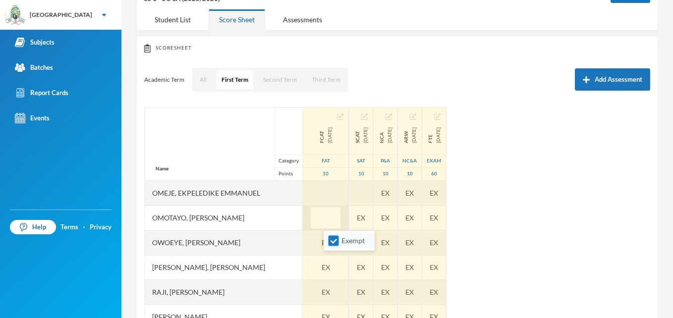
click at [329, 241] on input "Exempt" at bounding box center [333, 241] width 10 height 10
checkbox input "false"
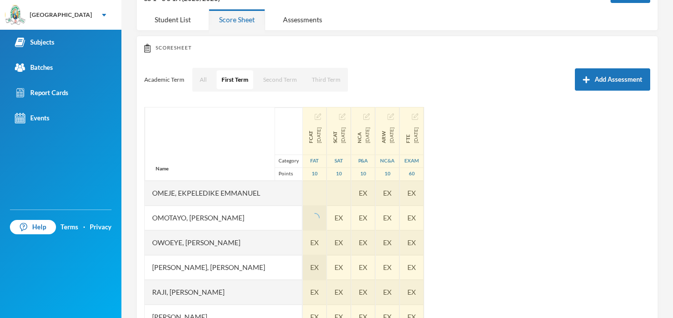
click at [326, 271] on div "EX" at bounding box center [315, 267] width 24 height 25
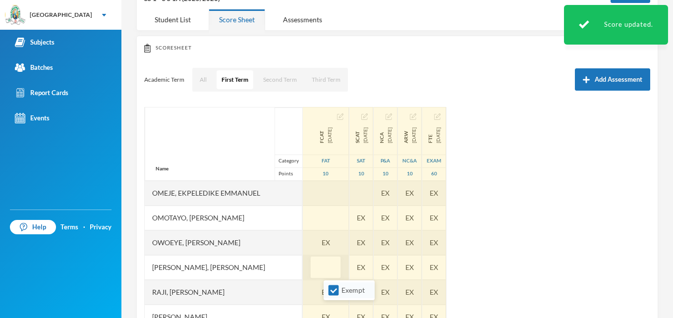
click at [327, 291] on li "Exempt" at bounding box center [349, 290] width 51 height 16
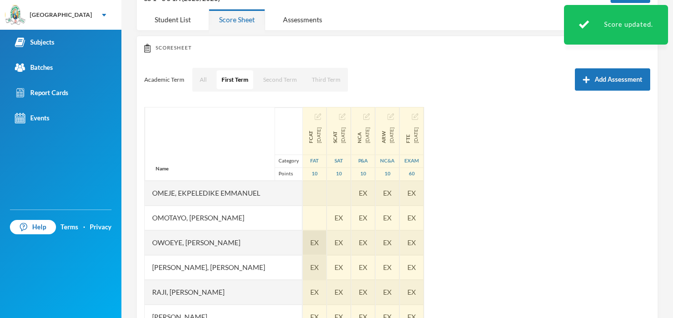
click at [326, 244] on div "EX" at bounding box center [315, 242] width 24 height 25
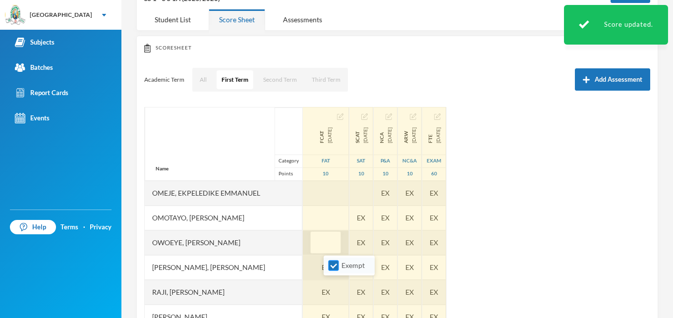
click at [333, 267] on input "Exempt" at bounding box center [333, 266] width 10 height 10
checkbox input "false"
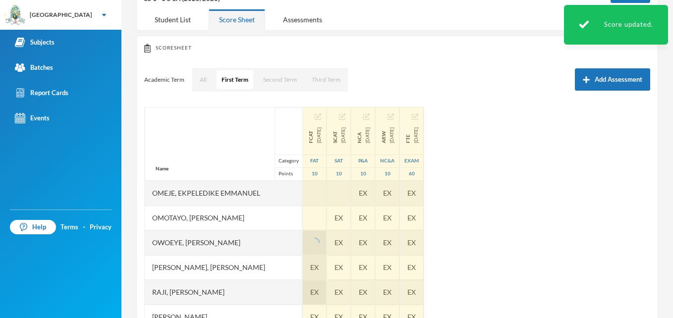
click at [326, 294] on div "EX" at bounding box center [315, 292] width 24 height 25
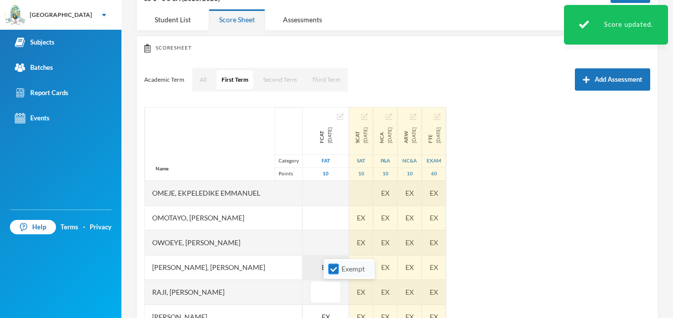
click at [333, 270] on input "Exempt" at bounding box center [333, 269] width 10 height 10
checkbox input "false"
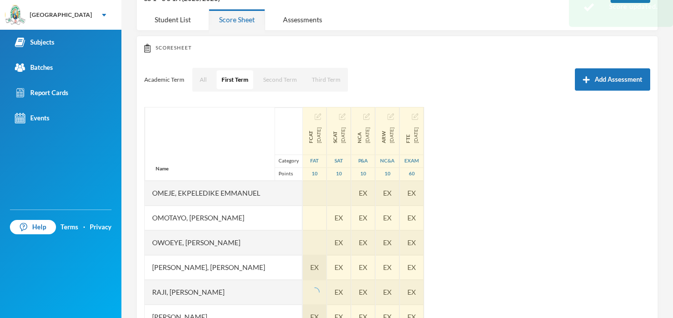
click at [326, 318] on div "EX" at bounding box center [315, 317] width 24 height 25
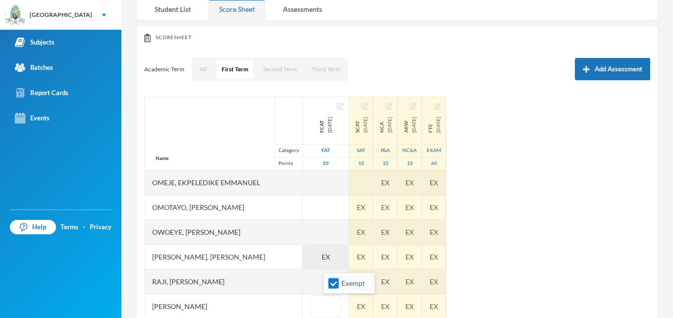
click at [337, 283] on input "Exempt" at bounding box center [333, 283] width 10 height 10
checkbox input "false"
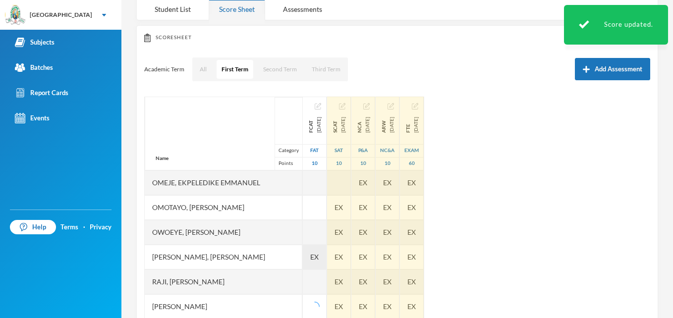
click at [326, 255] on div "EX" at bounding box center [315, 257] width 24 height 25
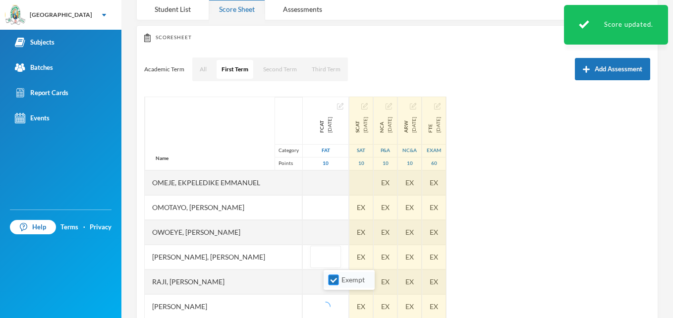
click at [331, 280] on input "Exempt" at bounding box center [333, 280] width 10 height 10
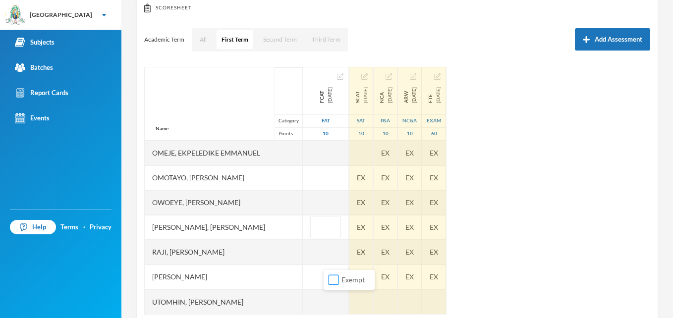
scroll to position [134, 0]
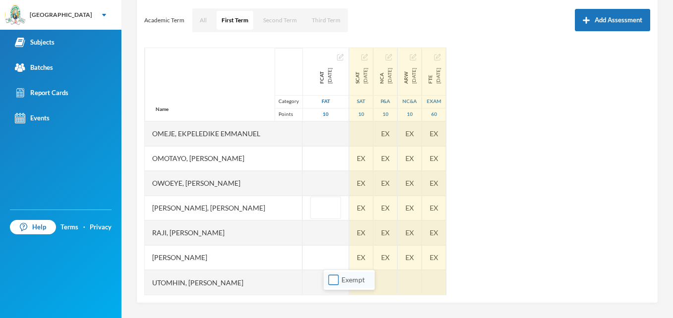
click at [335, 284] on input "Exempt" at bounding box center [333, 280] width 10 height 10
checkbox input "true"
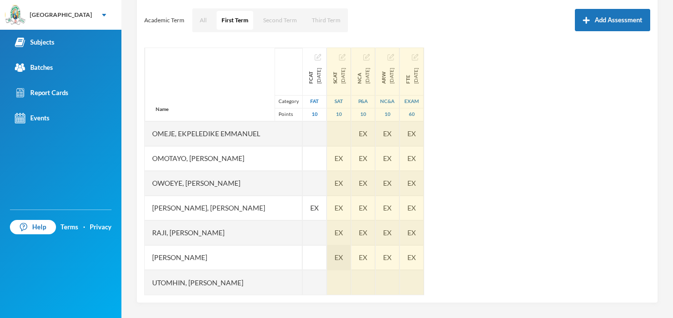
click at [351, 258] on div "EX" at bounding box center [339, 257] width 24 height 25
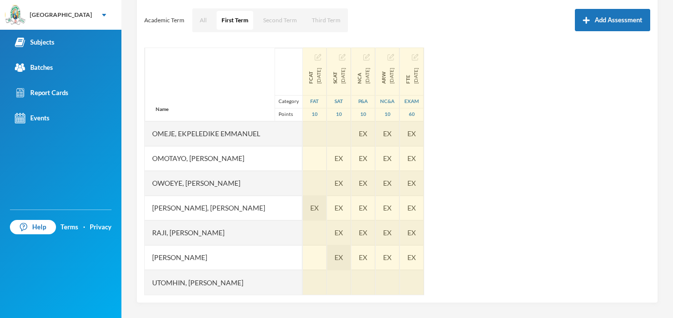
click at [319, 212] on span "EX" at bounding box center [314, 208] width 8 height 10
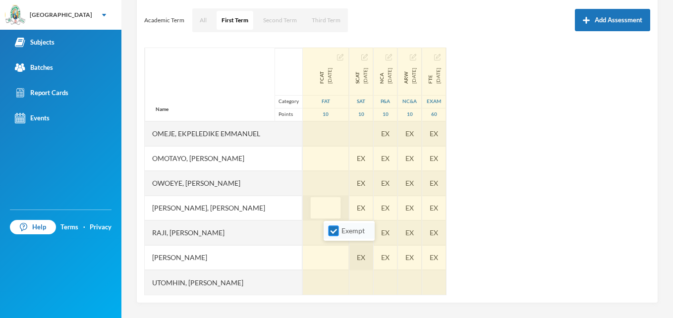
click at [334, 232] on input "Exempt" at bounding box center [333, 231] width 10 height 10
checkbox input "false"
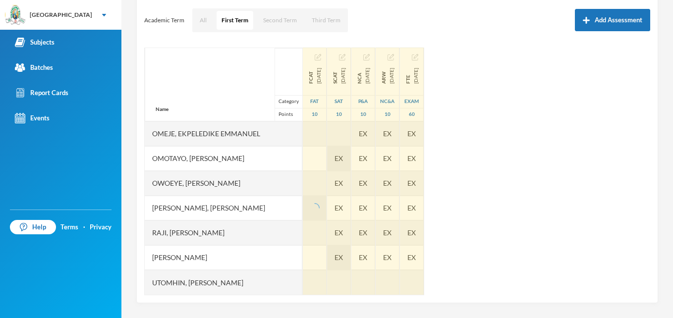
click at [351, 156] on div "EX" at bounding box center [339, 158] width 24 height 25
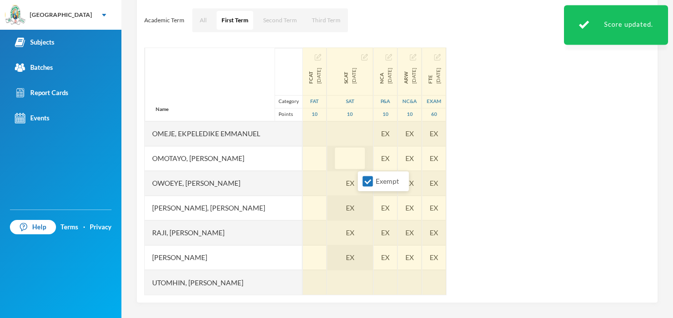
drag, startPoint x: 371, startPoint y: 179, endPoint x: 374, endPoint y: 206, distance: 26.4
click at [374, 206] on body "Greenland Hall Your Bluebic Account Greenland Hall Add a New School Subjects Ba…" at bounding box center [336, 159] width 673 height 318
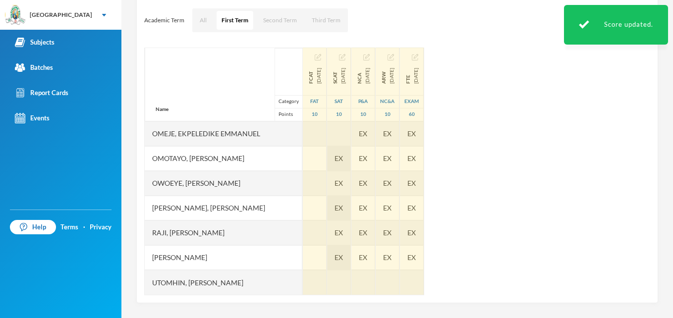
click at [351, 206] on div "EX" at bounding box center [339, 208] width 24 height 25
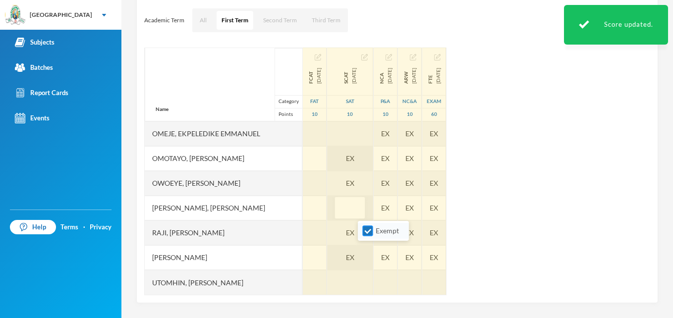
click at [368, 234] on input "Exempt" at bounding box center [368, 231] width 10 height 10
checkbox input "false"
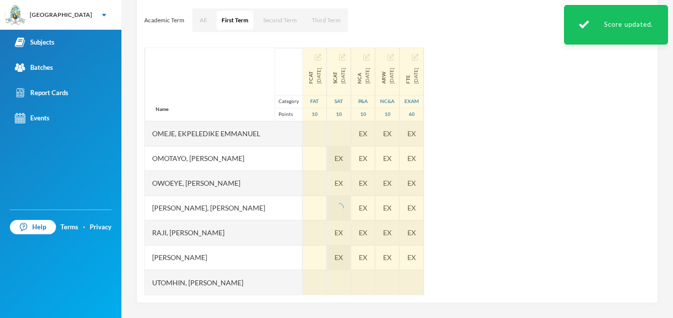
click at [351, 162] on div "EX" at bounding box center [339, 158] width 24 height 25
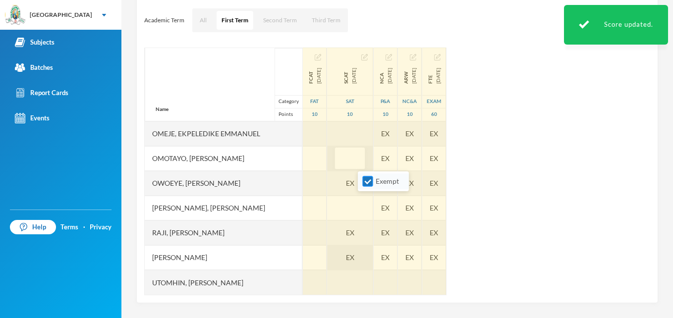
click at [372, 181] on input "Exempt" at bounding box center [368, 181] width 10 height 10
checkbox input "false"
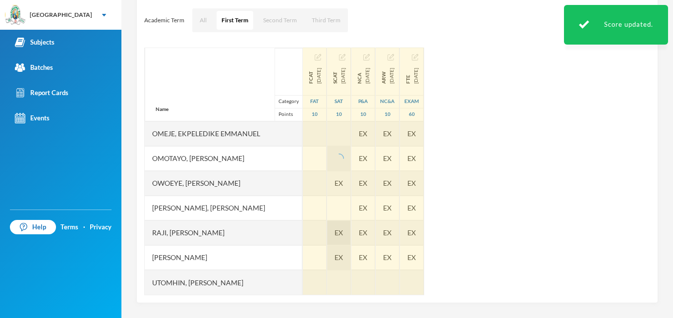
click at [351, 229] on div "EX" at bounding box center [339, 232] width 24 height 25
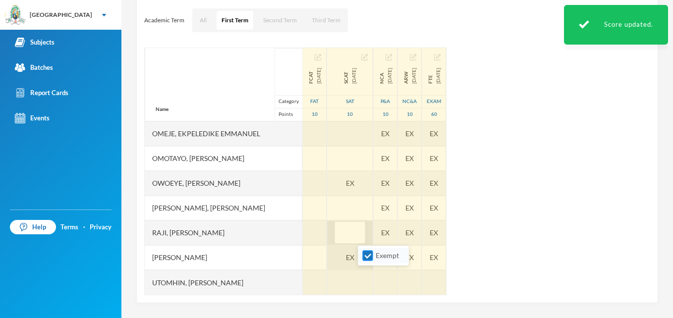
click at [366, 258] on input "Exempt" at bounding box center [368, 256] width 10 height 10
checkbox input "false"
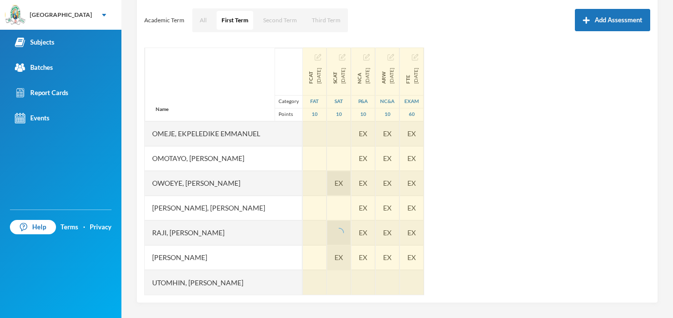
click at [343, 180] on span "EX" at bounding box center [338, 183] width 8 height 10
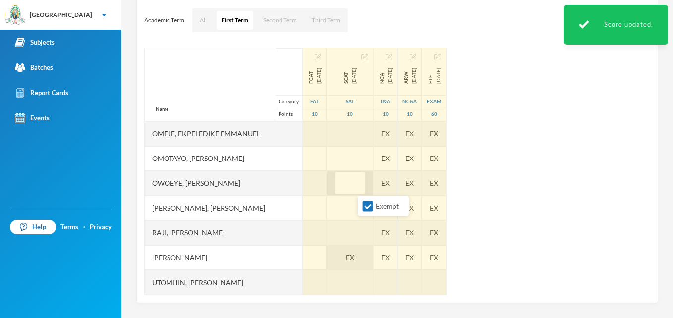
drag, startPoint x: 367, startPoint y: 206, endPoint x: 376, endPoint y: 256, distance: 51.3
click at [376, 256] on body "Greenland Hall Your Bluebic Account Greenland Hall Add a New School Subjects Ba…" at bounding box center [336, 159] width 673 height 318
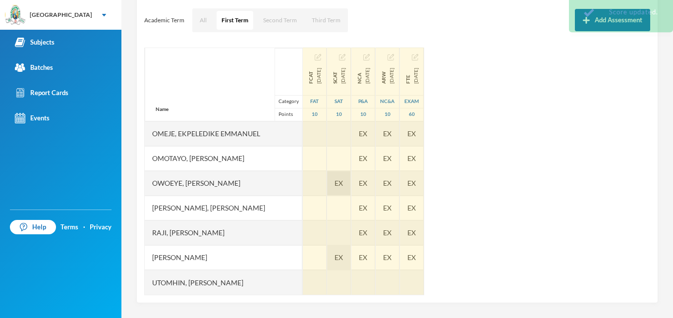
click at [351, 256] on div "EX" at bounding box center [339, 257] width 24 height 25
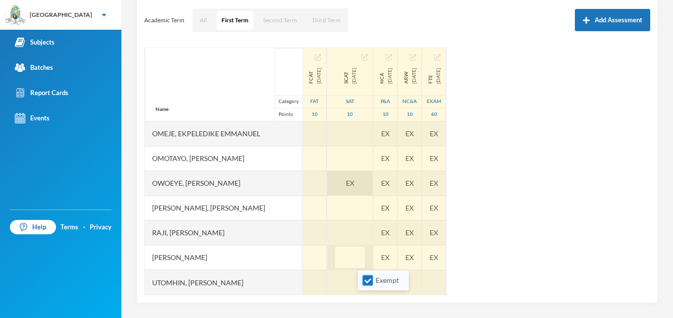
click at [369, 283] on input "Exempt" at bounding box center [368, 280] width 10 height 10
checkbox input "false"
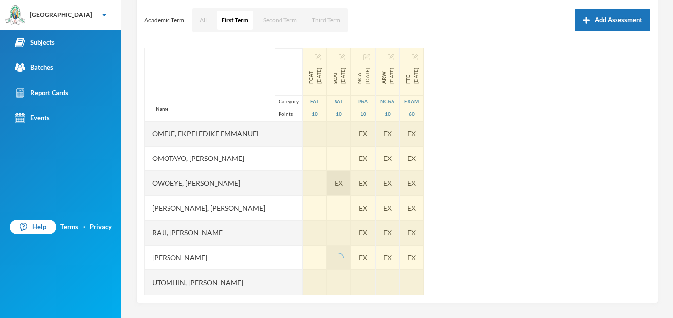
click at [351, 187] on div "EX" at bounding box center [339, 183] width 24 height 25
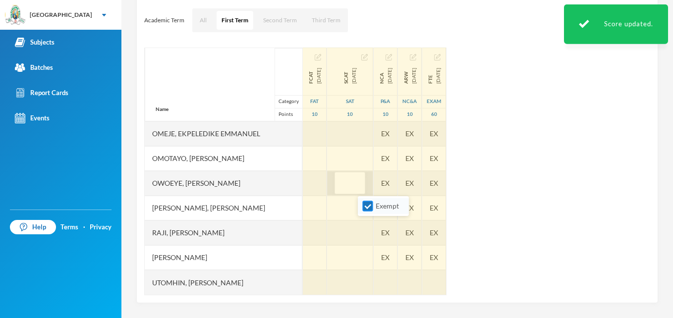
click at [364, 204] on input "Exempt" at bounding box center [368, 206] width 10 height 10
checkbox input "false"
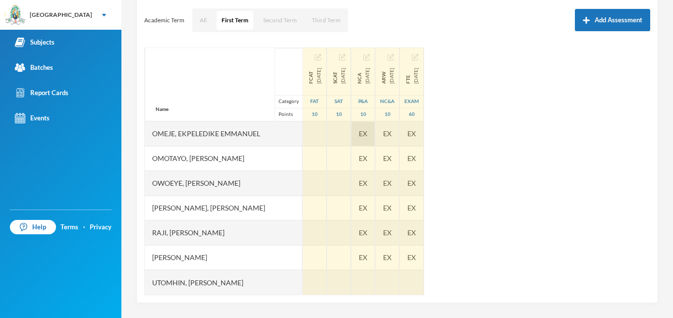
click at [375, 134] on div "EX" at bounding box center [363, 133] width 24 height 25
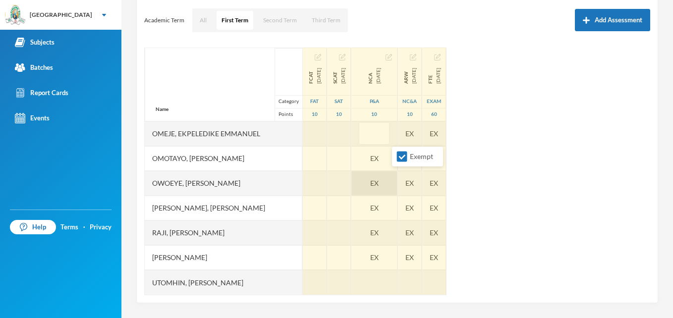
drag, startPoint x: 404, startPoint y: 158, endPoint x: 408, endPoint y: 183, distance: 25.1
click at [408, 183] on body "Greenland Hall Your Bluebic Account Greenland Hall Add a New School Subjects Ba…" at bounding box center [336, 159] width 673 height 318
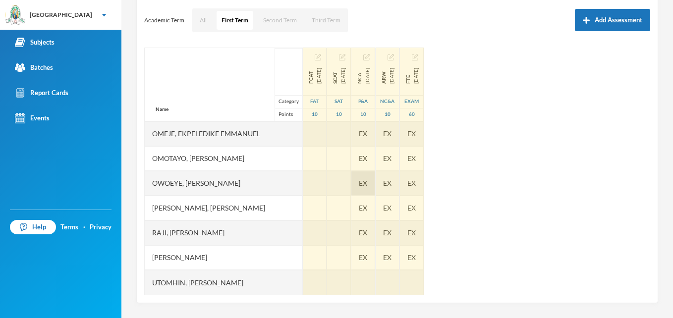
click at [375, 183] on div "EX" at bounding box center [363, 183] width 24 height 25
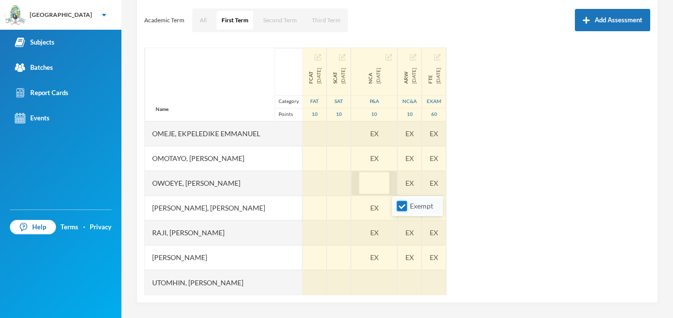
click at [399, 209] on input "Exempt" at bounding box center [402, 206] width 10 height 10
checkbox input "false"
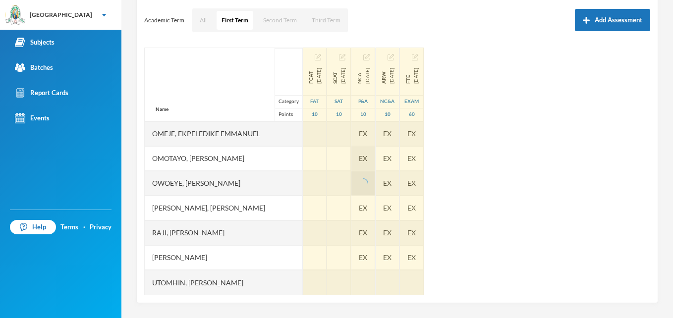
click at [375, 158] on div "EX" at bounding box center [363, 158] width 24 height 25
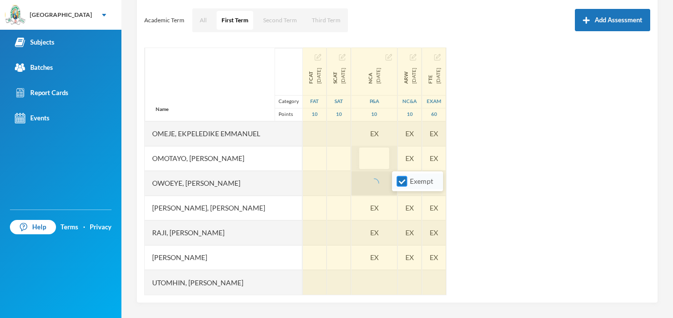
click at [402, 177] on input "Exempt" at bounding box center [402, 181] width 10 height 10
checkbox input "false"
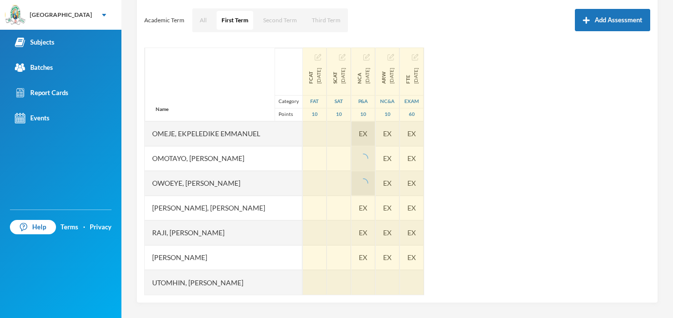
click at [375, 128] on div "EX" at bounding box center [363, 133] width 24 height 25
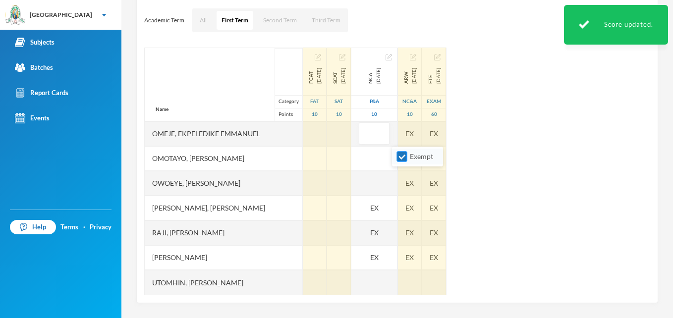
click at [401, 159] on input "Exempt" at bounding box center [402, 157] width 10 height 10
checkbox input "false"
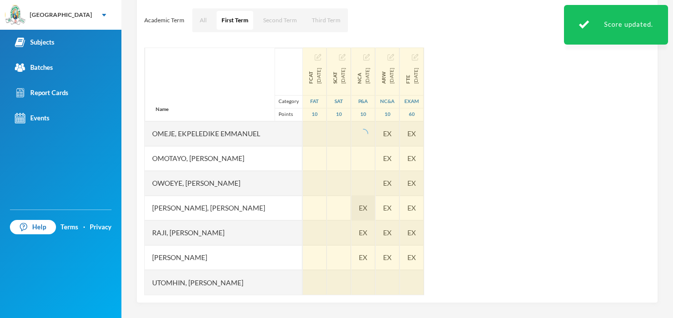
click at [367, 207] on span "EX" at bounding box center [363, 208] width 8 height 10
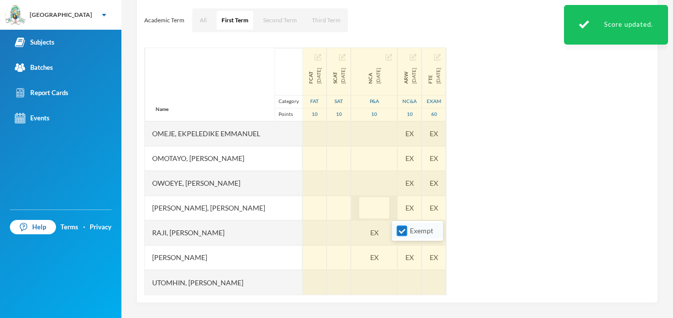
click at [403, 232] on input "Exempt" at bounding box center [402, 231] width 10 height 10
checkbox input "false"
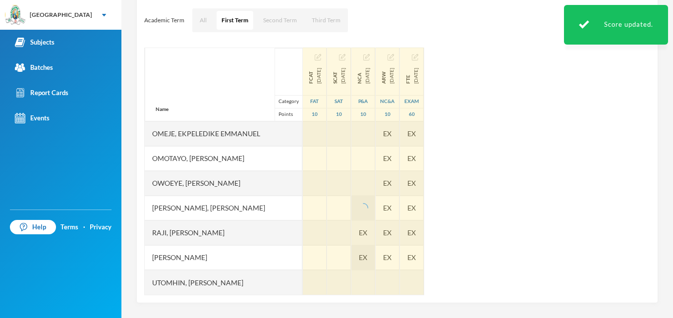
click at [375, 260] on div "EX" at bounding box center [363, 257] width 24 height 25
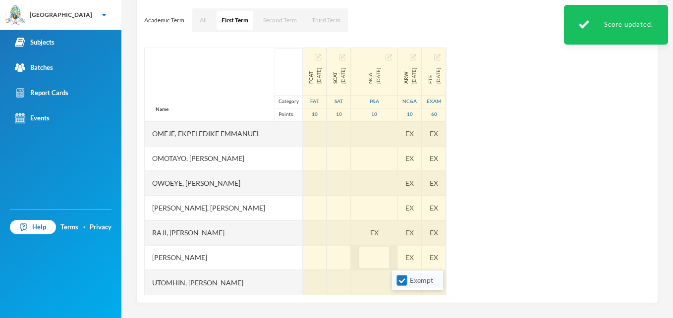
click at [399, 280] on input "Exempt" at bounding box center [402, 280] width 10 height 10
checkbox input "false"
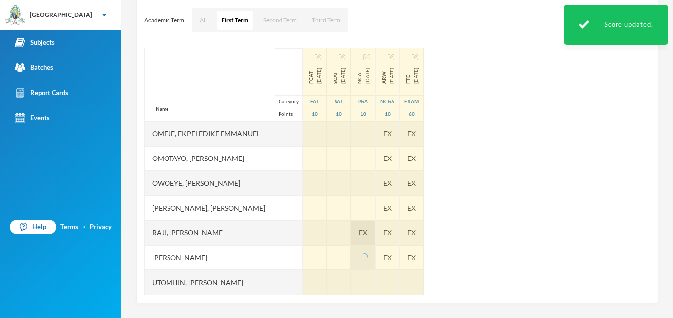
click at [375, 235] on div "EX" at bounding box center [363, 232] width 24 height 25
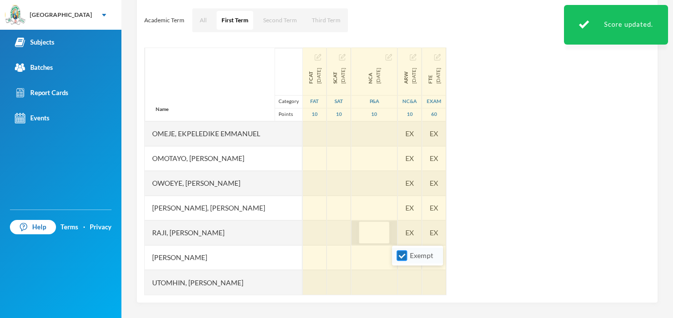
click at [403, 254] on input "Exempt" at bounding box center [402, 256] width 10 height 10
checkbox input "false"
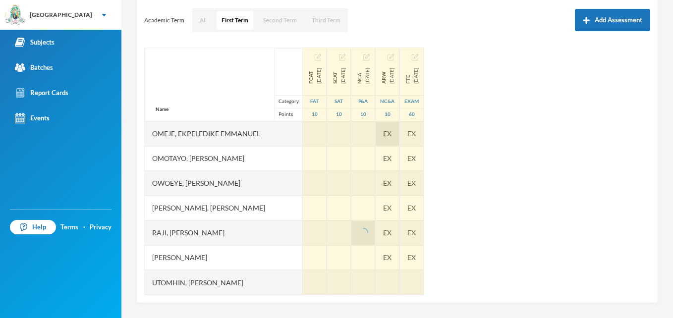
click at [399, 132] on div "EX" at bounding box center [388, 133] width 24 height 25
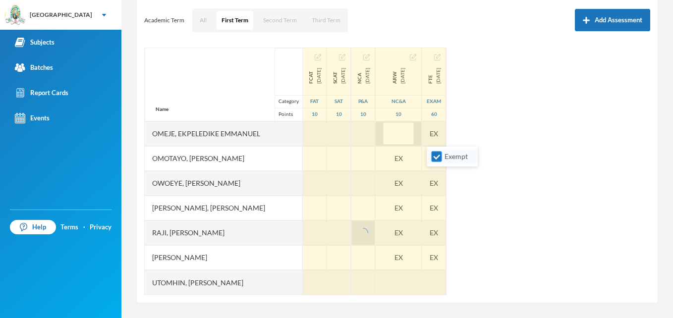
click at [438, 157] on input "Exempt" at bounding box center [437, 157] width 10 height 10
checkbox input "false"
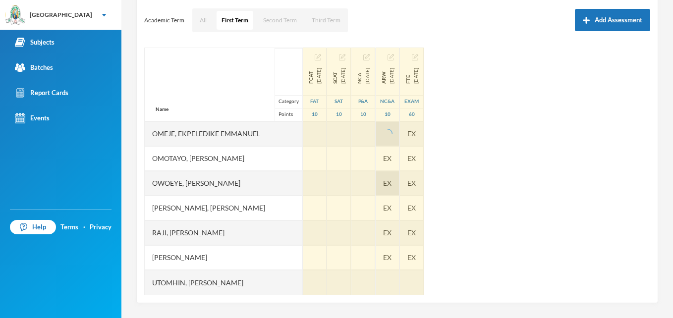
click at [399, 182] on div "EX" at bounding box center [388, 183] width 24 height 25
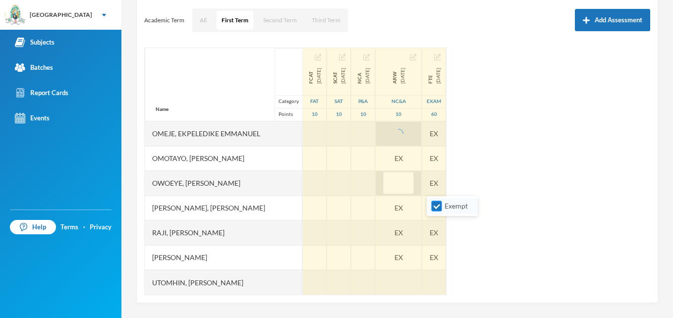
click at [437, 210] on input "Exempt" at bounding box center [437, 206] width 10 height 10
checkbox input "false"
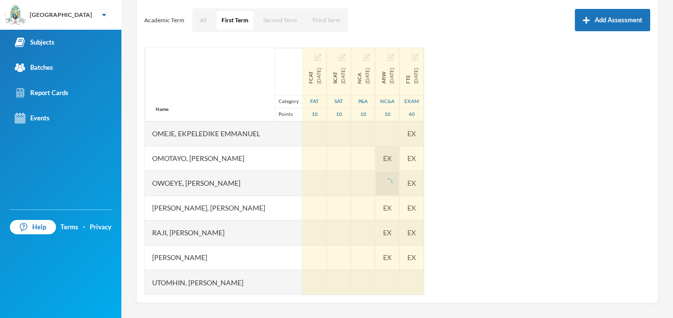
click at [399, 161] on div "EX" at bounding box center [388, 158] width 24 height 25
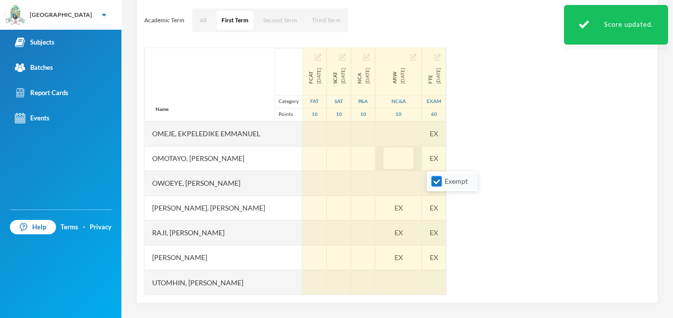
click at [436, 179] on input "Exempt" at bounding box center [437, 181] width 10 height 10
checkbox input "false"
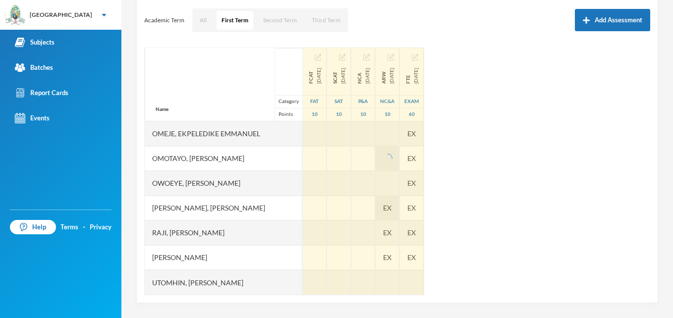
click at [399, 209] on div "EX" at bounding box center [388, 208] width 24 height 25
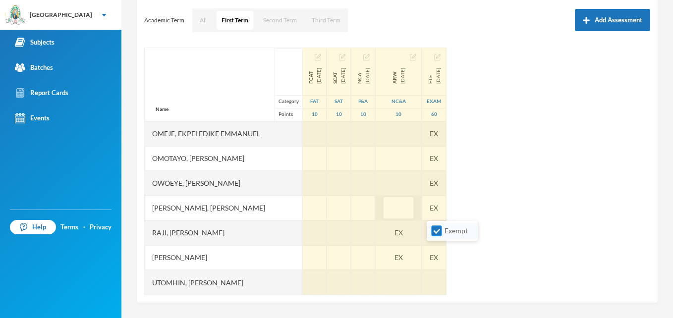
click at [440, 230] on input "Exempt" at bounding box center [437, 231] width 10 height 10
checkbox input "false"
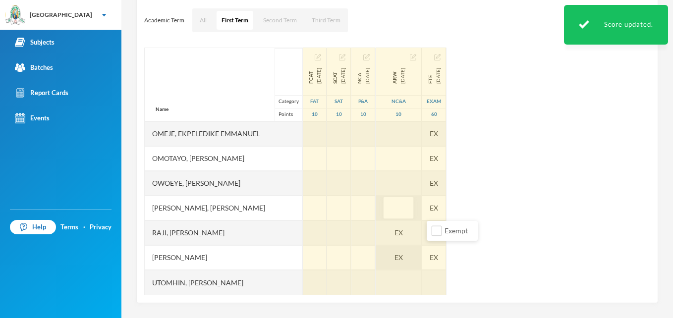
click at [422, 257] on div "EX" at bounding box center [399, 257] width 46 height 25
click at [434, 277] on input "Exempt" at bounding box center [437, 280] width 10 height 10
checkbox input "false"
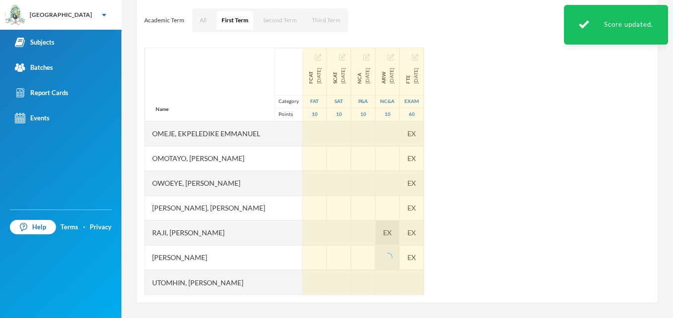
click at [399, 233] on div "EX" at bounding box center [388, 232] width 24 height 25
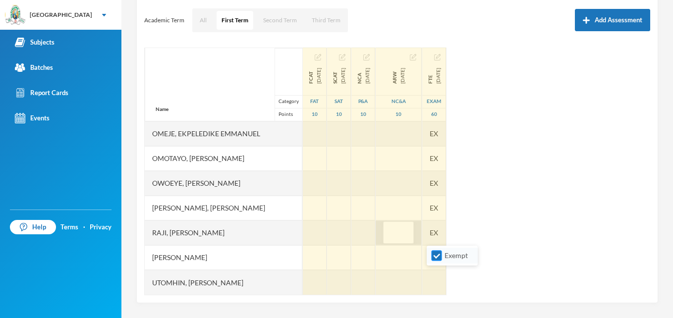
click at [438, 255] on input "Exempt" at bounding box center [437, 256] width 10 height 10
checkbox input "false"
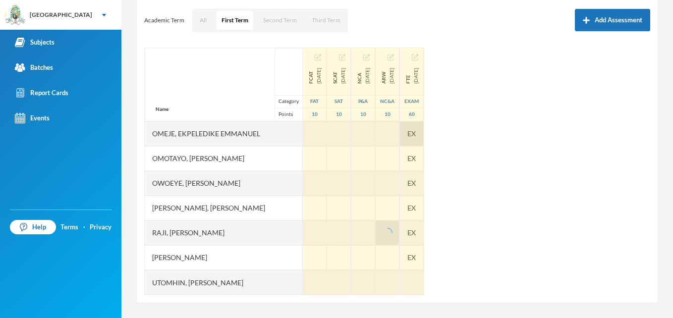
click at [489, 129] on div "Name Category Points Abidoye, Oyindamola Deborah Adewale, Farhan Adeyemi Ajijol…" at bounding box center [397, 172] width 506 height 248
click at [424, 131] on div "EX" at bounding box center [412, 133] width 24 height 25
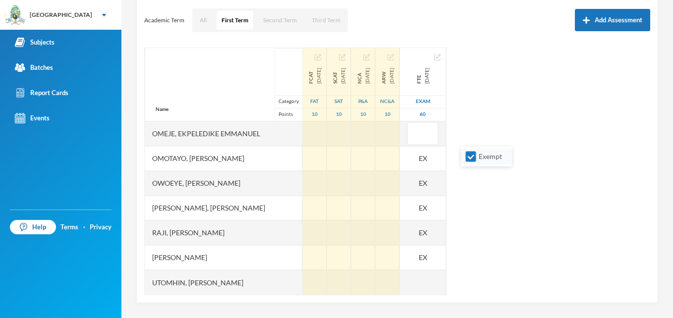
click at [473, 157] on input "Exempt" at bounding box center [471, 157] width 10 height 10
checkbox input "false"
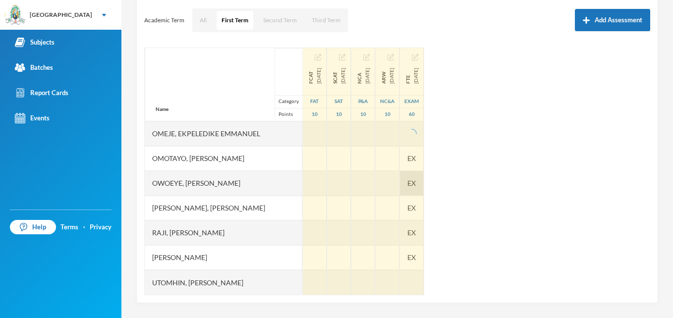
click at [424, 187] on div "EX" at bounding box center [412, 183] width 24 height 25
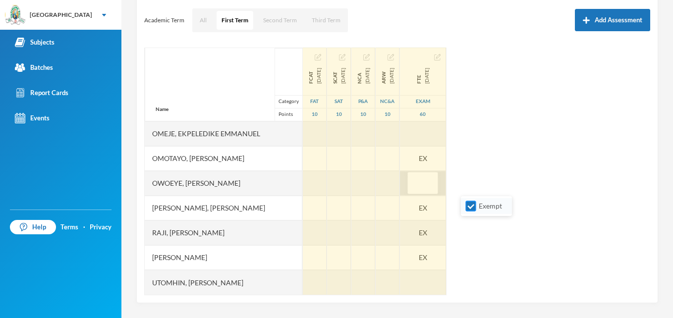
click at [471, 205] on input "Exempt" at bounding box center [471, 206] width 10 height 10
checkbox input "false"
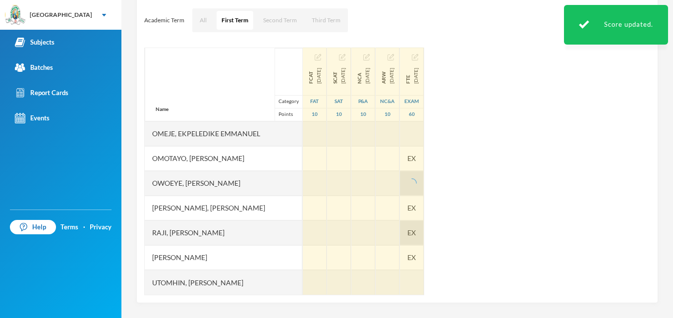
click at [416, 235] on span "EX" at bounding box center [411, 232] width 8 height 10
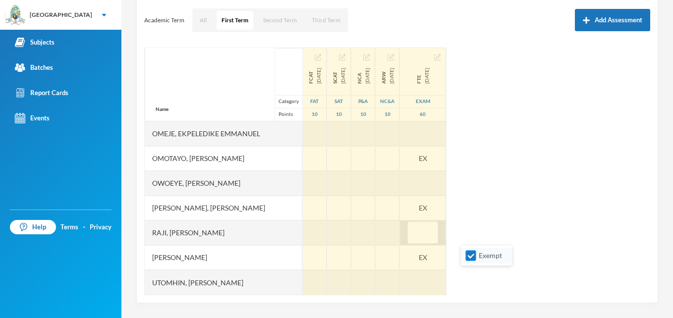
click at [472, 258] on input "Exempt" at bounding box center [471, 256] width 10 height 10
checkbox input "false"
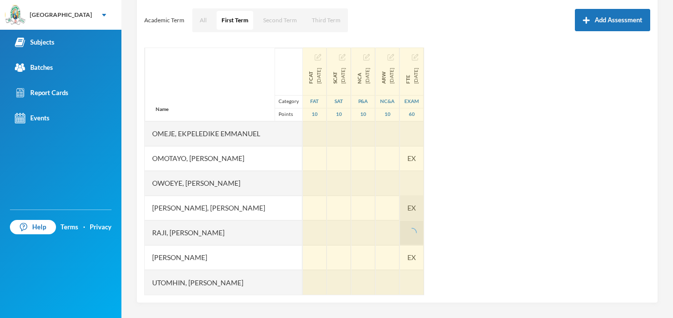
click at [424, 210] on div "EX" at bounding box center [412, 208] width 24 height 25
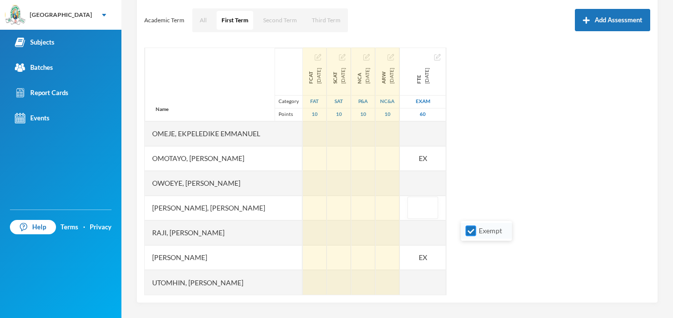
click at [472, 227] on input "Exempt" at bounding box center [471, 231] width 10 height 10
checkbox input "false"
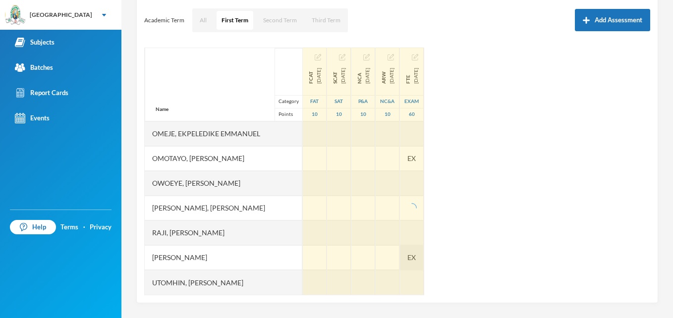
click at [424, 255] on div "EX" at bounding box center [412, 257] width 24 height 25
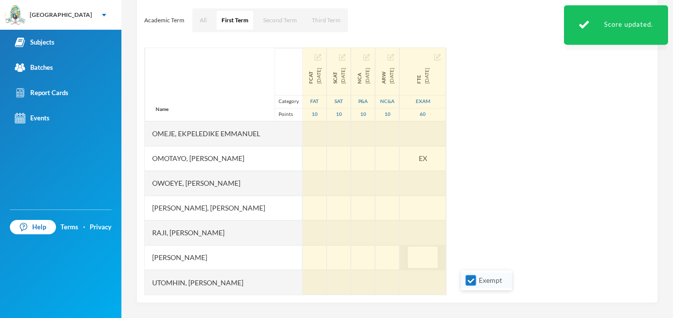
click at [469, 280] on input "Exempt" at bounding box center [471, 280] width 10 height 10
checkbox input "false"
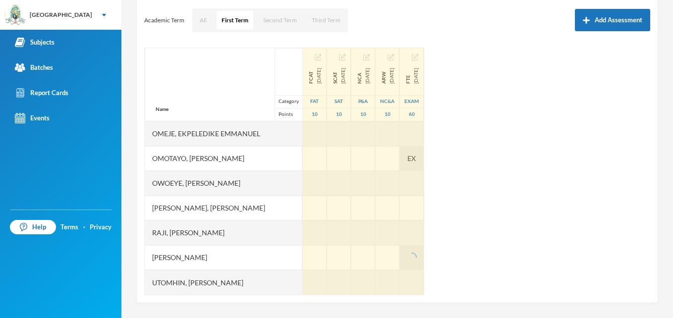
click at [424, 158] on div "EX" at bounding box center [412, 158] width 24 height 25
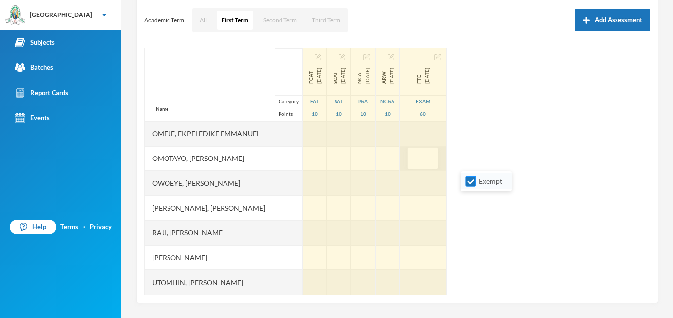
click at [472, 182] on input "Exempt" at bounding box center [471, 181] width 10 height 10
checkbox input "false"
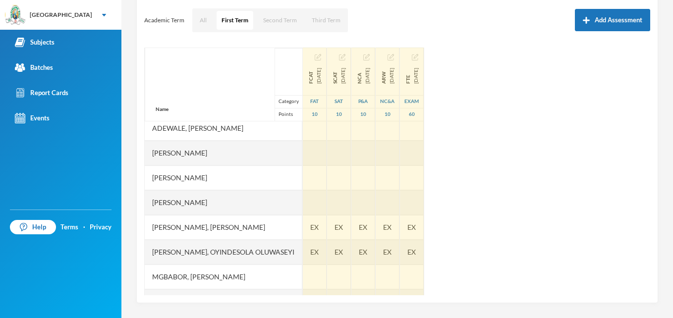
scroll to position [0, 0]
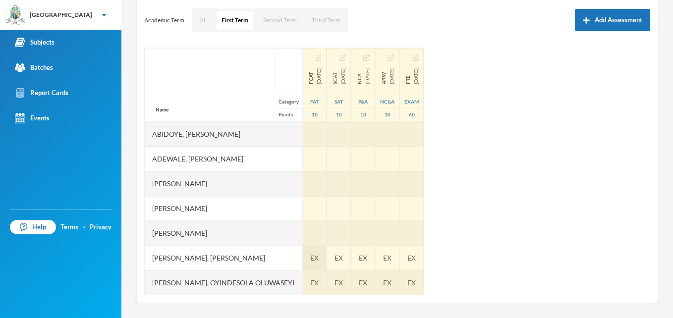
click at [319, 257] on span "EX" at bounding box center [314, 258] width 8 height 10
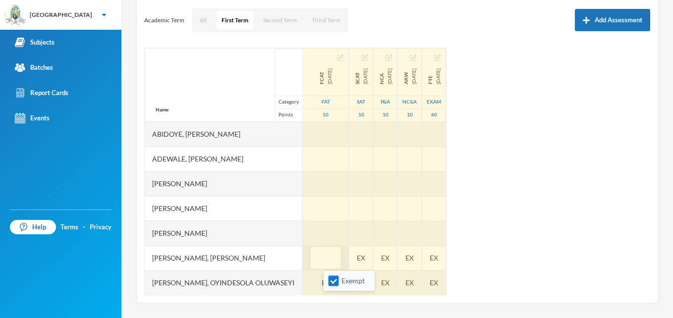
click at [334, 280] on input "Exempt" at bounding box center [333, 281] width 10 height 10
checkbox input "false"
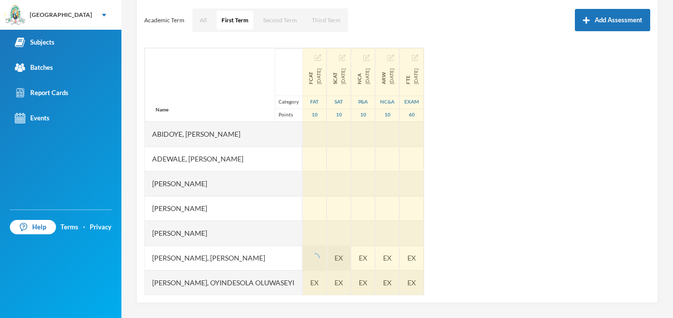
click at [351, 260] on div "EX" at bounding box center [339, 258] width 24 height 25
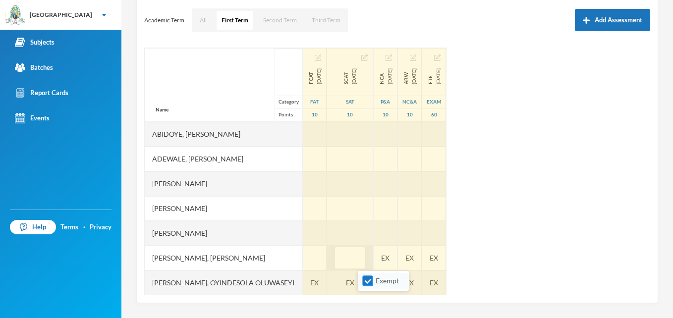
click at [370, 282] on input "Exempt" at bounding box center [368, 281] width 10 height 10
checkbox input "false"
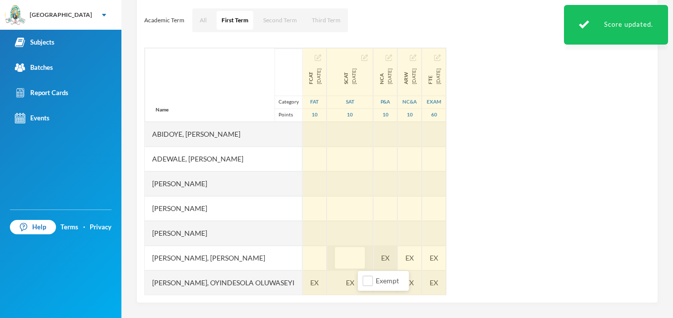
click at [397, 259] on div "EX" at bounding box center [386, 258] width 24 height 25
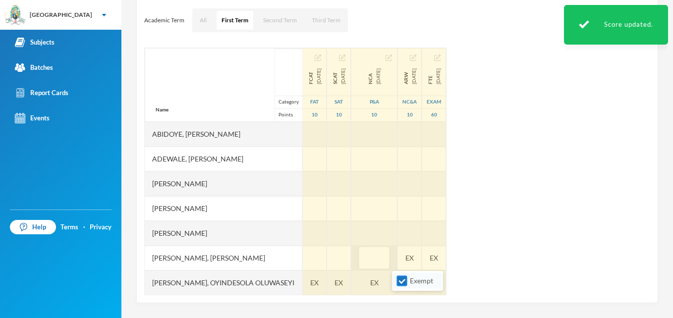
click at [399, 281] on input "Exempt" at bounding box center [402, 281] width 10 height 10
checkbox input "false"
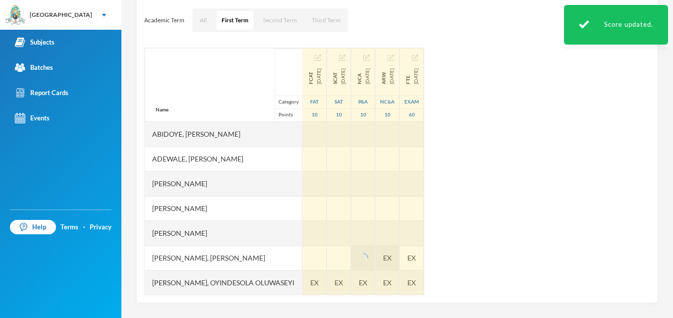
click at [399, 257] on div "EX" at bounding box center [388, 258] width 24 height 25
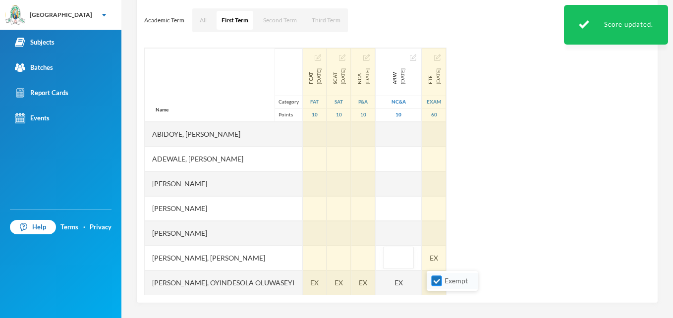
click at [439, 282] on input "Exempt" at bounding box center [437, 281] width 10 height 10
checkbox input "false"
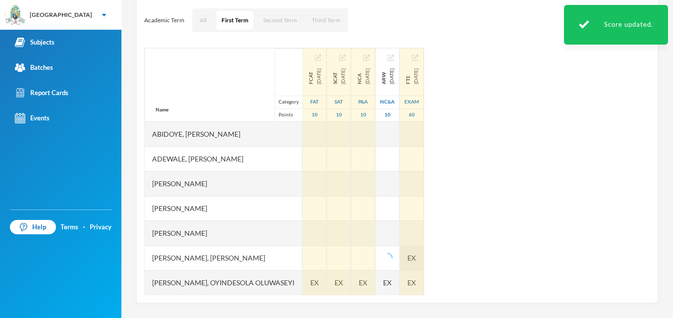
click at [424, 260] on div "EX" at bounding box center [412, 258] width 24 height 25
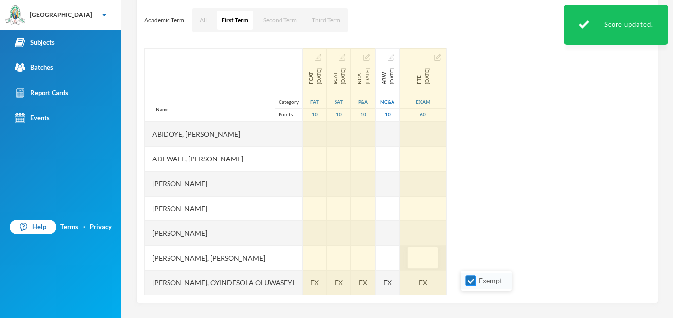
click at [473, 285] on input "Exempt" at bounding box center [471, 281] width 10 height 10
checkbox input "false"
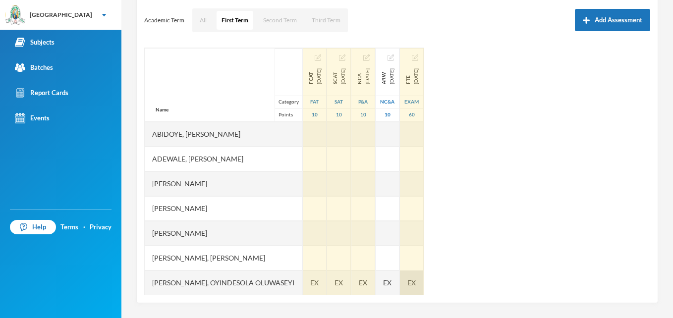
click at [416, 286] on span "EX" at bounding box center [411, 282] width 8 height 10
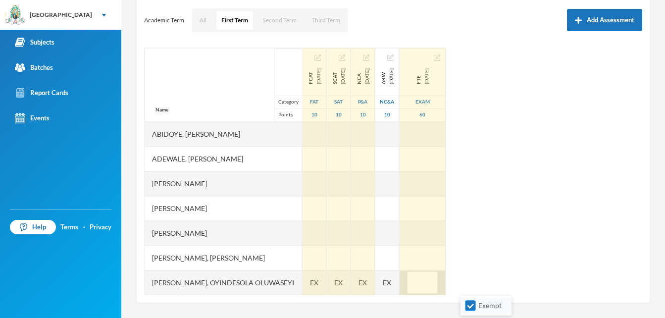
click at [470, 304] on input "Exempt" at bounding box center [471, 306] width 10 height 10
checkbox input "false"
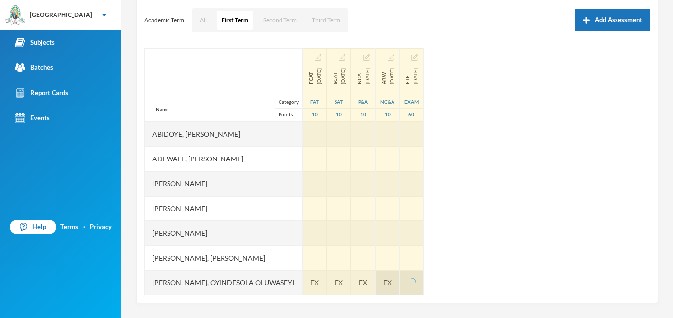
click at [399, 283] on div "EX" at bounding box center [388, 283] width 24 height 25
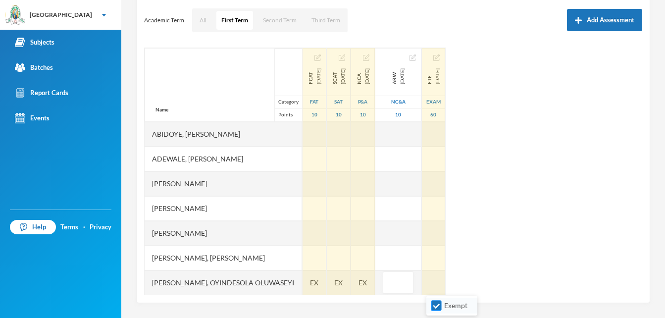
click at [433, 310] on input "Exempt" at bounding box center [437, 306] width 10 height 10
checkbox input "false"
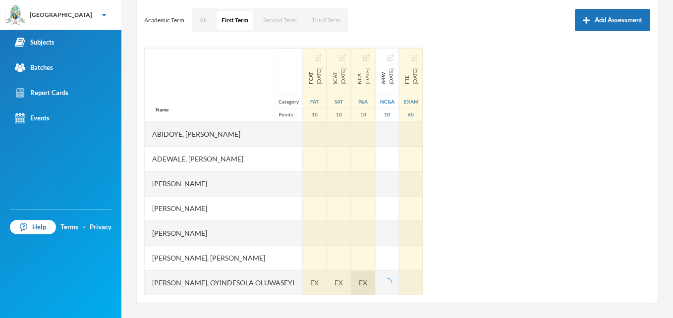
click at [367, 280] on span "EX" at bounding box center [363, 282] width 8 height 10
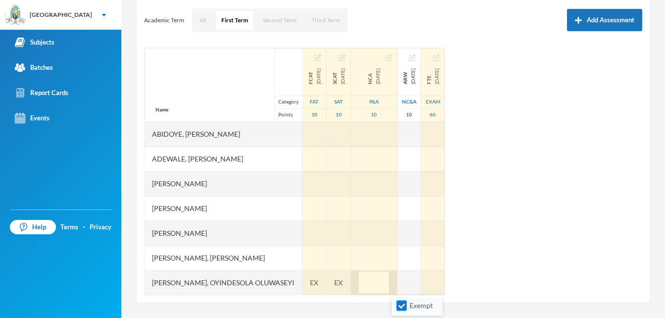
click at [401, 305] on input "Exempt" at bounding box center [402, 306] width 10 height 10
checkbox input "false"
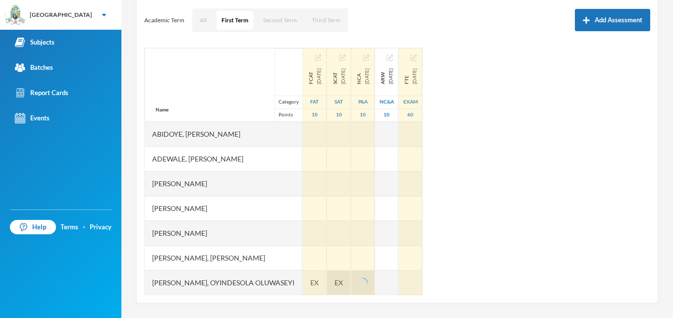
click at [343, 287] on span "EX" at bounding box center [338, 282] width 8 height 10
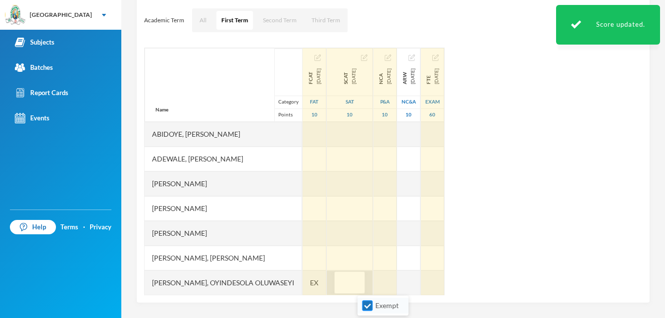
click at [365, 310] on input "Exempt" at bounding box center [368, 306] width 10 height 10
checkbox input "false"
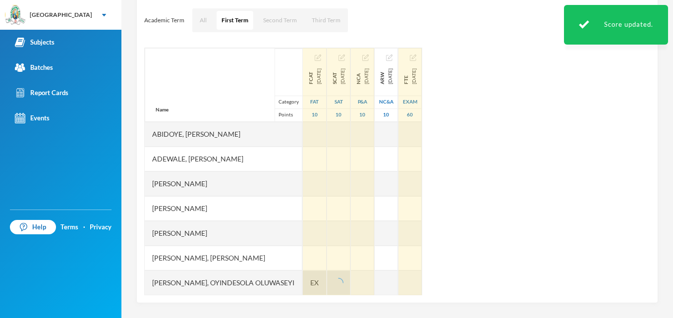
click at [319, 286] on span "EX" at bounding box center [314, 282] width 8 height 10
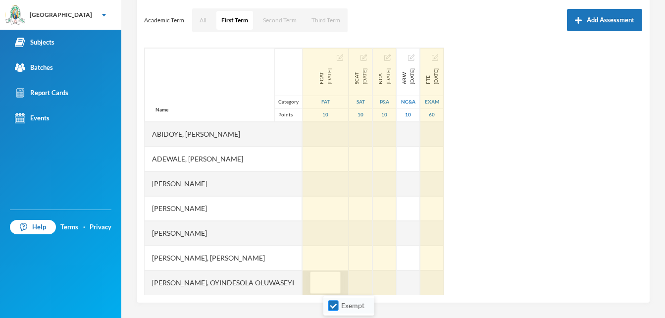
click at [330, 307] on input "Exempt" at bounding box center [333, 306] width 10 height 10
checkbox input "false"
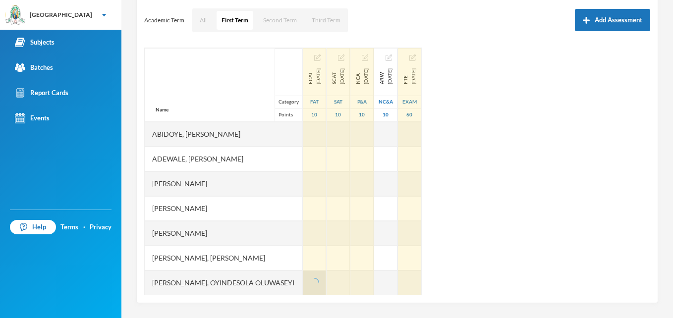
click at [562, 198] on div "Name Category Points Abidoye, Oyindamola Deborah Adewale, Farhan Adeyemi Ajijol…" at bounding box center [397, 172] width 506 height 248
